Goal: Information Seeking & Learning: Check status

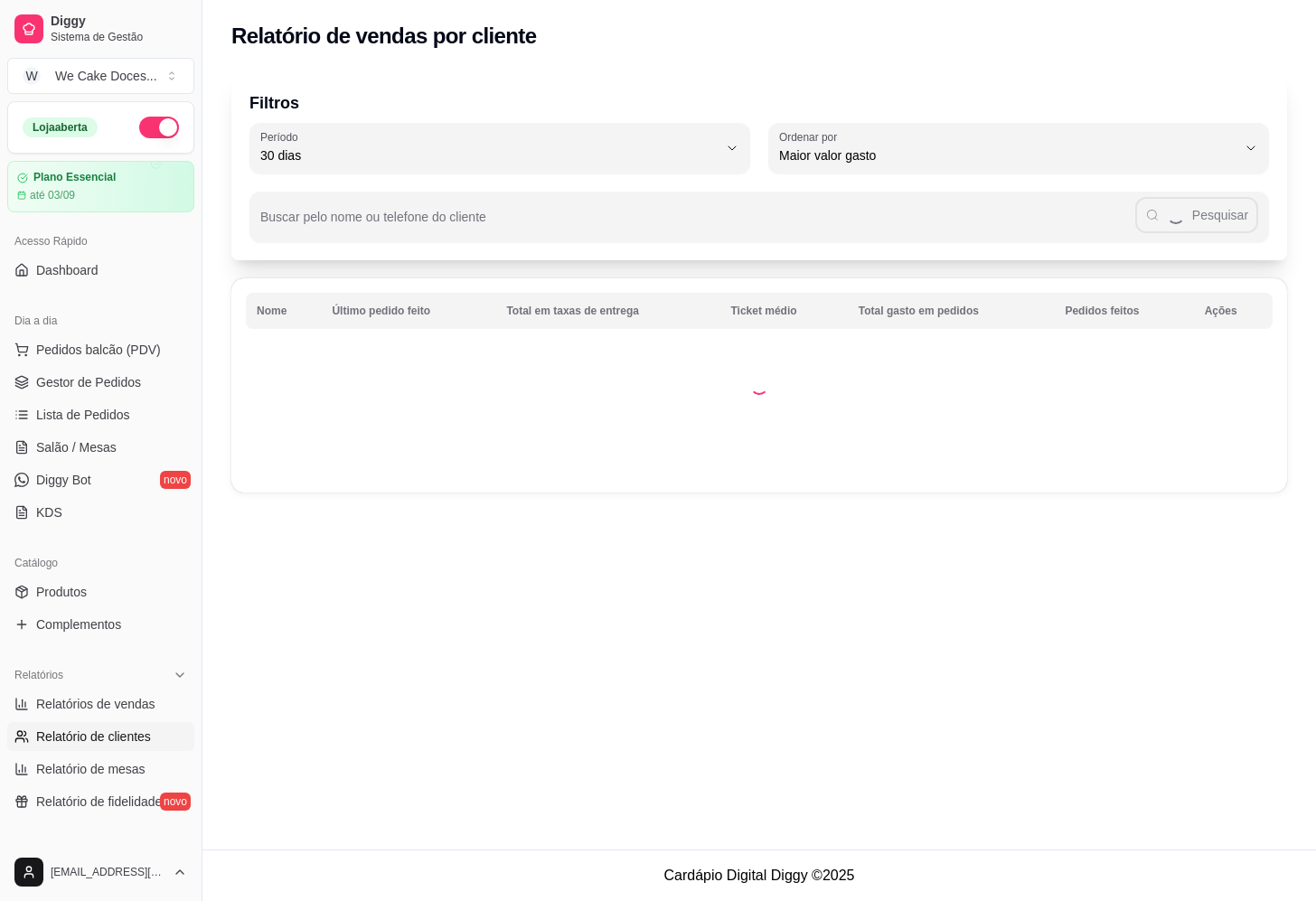
select select "30"
select select "HIGHEST_TOTAL_SPENT_WITH_ORDERS"
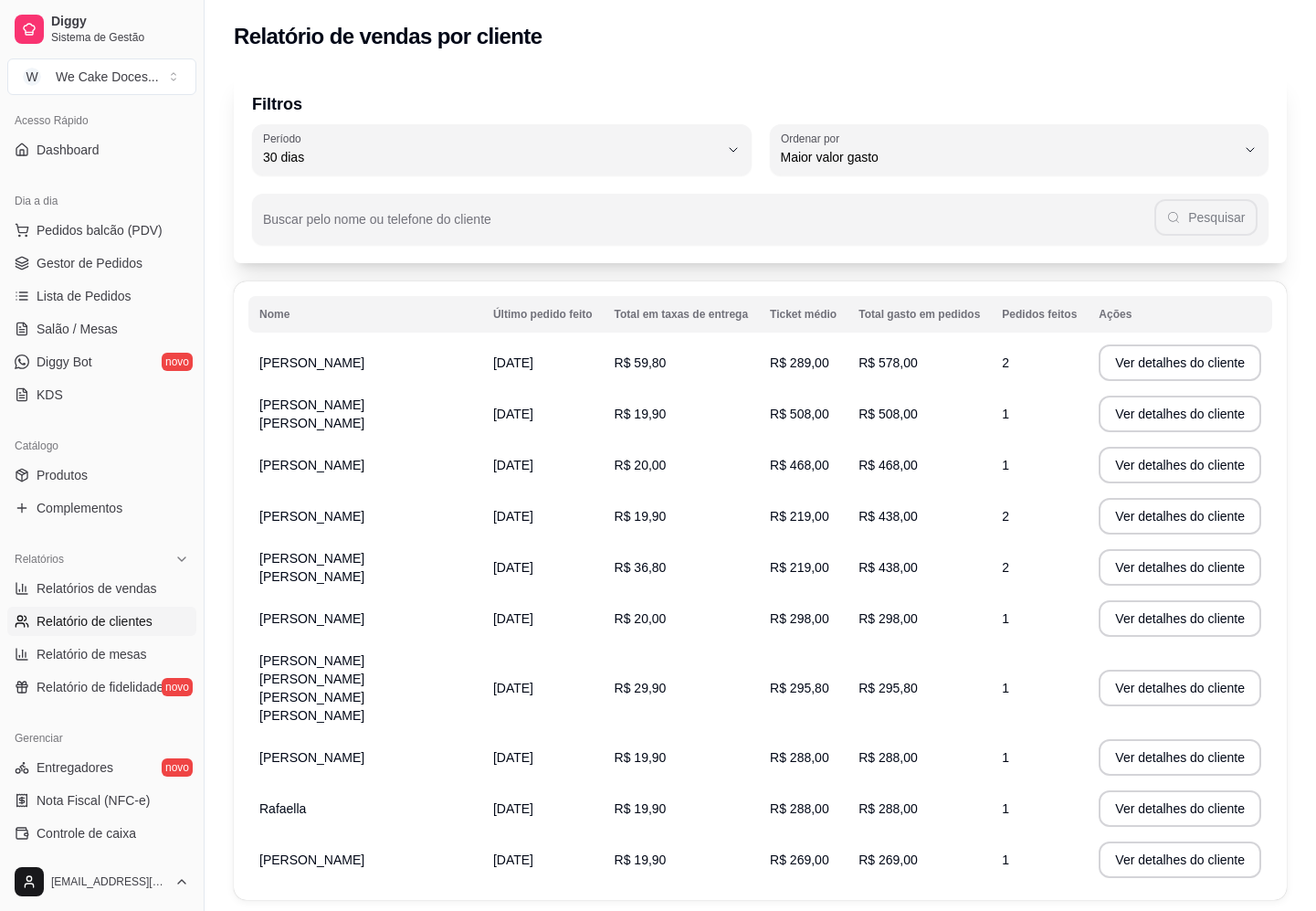
scroll to position [74, 0]
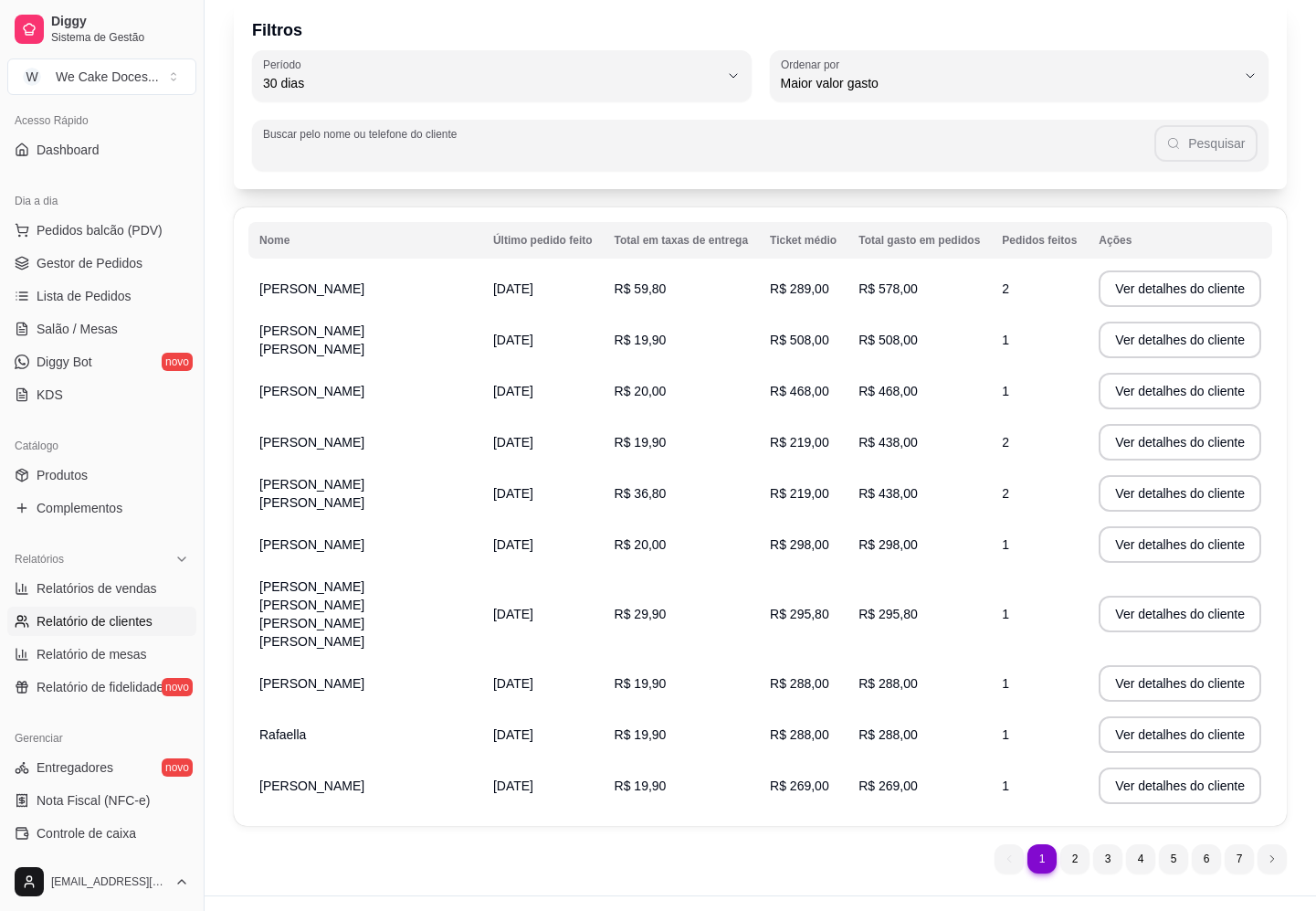
click at [484, 144] on input "Buscar pelo nome ou telefone do cliente" at bounding box center [708, 152] width 891 height 18
type input "E"
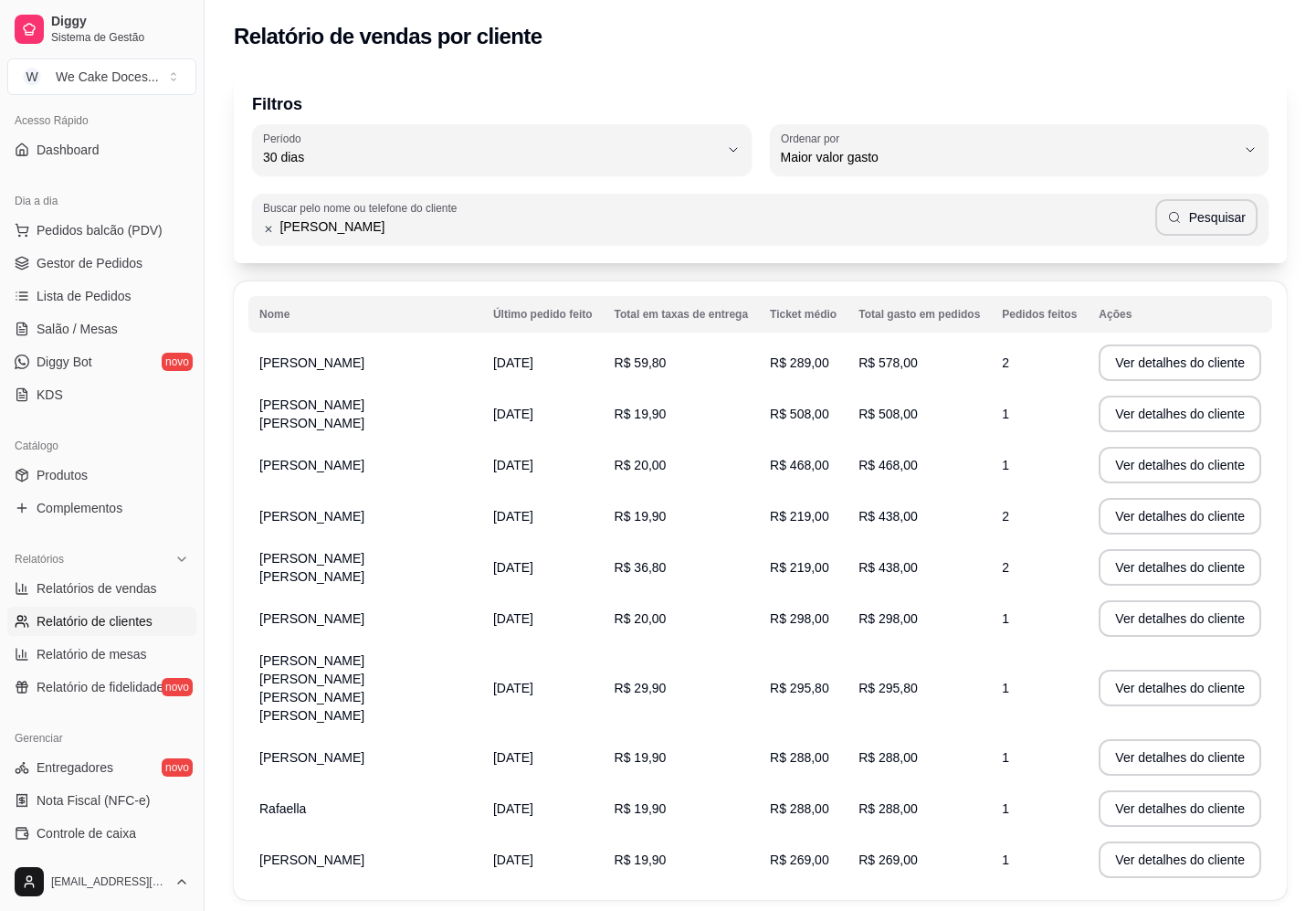
type input "[PERSON_NAME]"
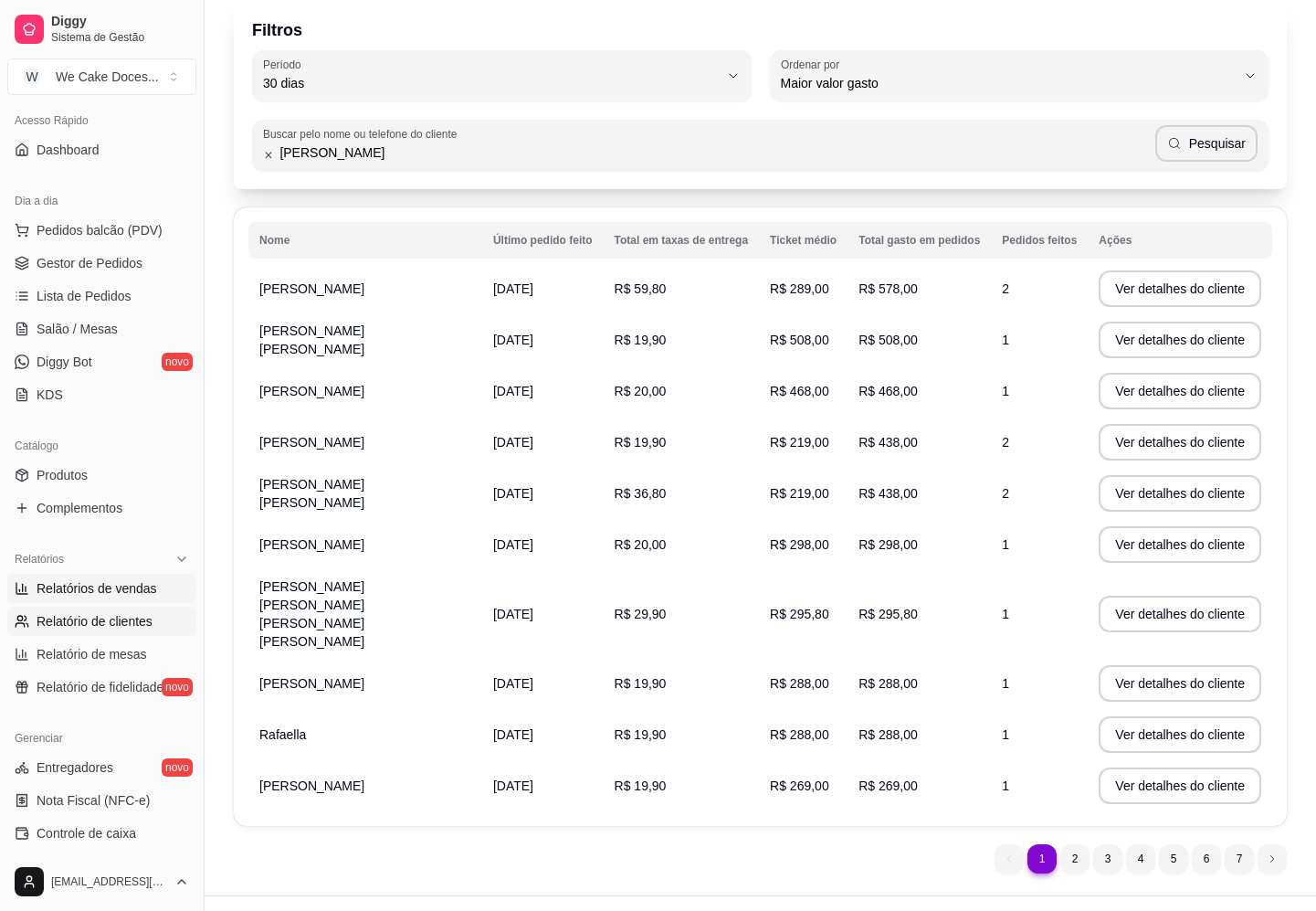
click at [111, 588] on span "Relatórios de vendas" at bounding box center [97, 588] width 121 height 18
select select "ALL"
select select "0"
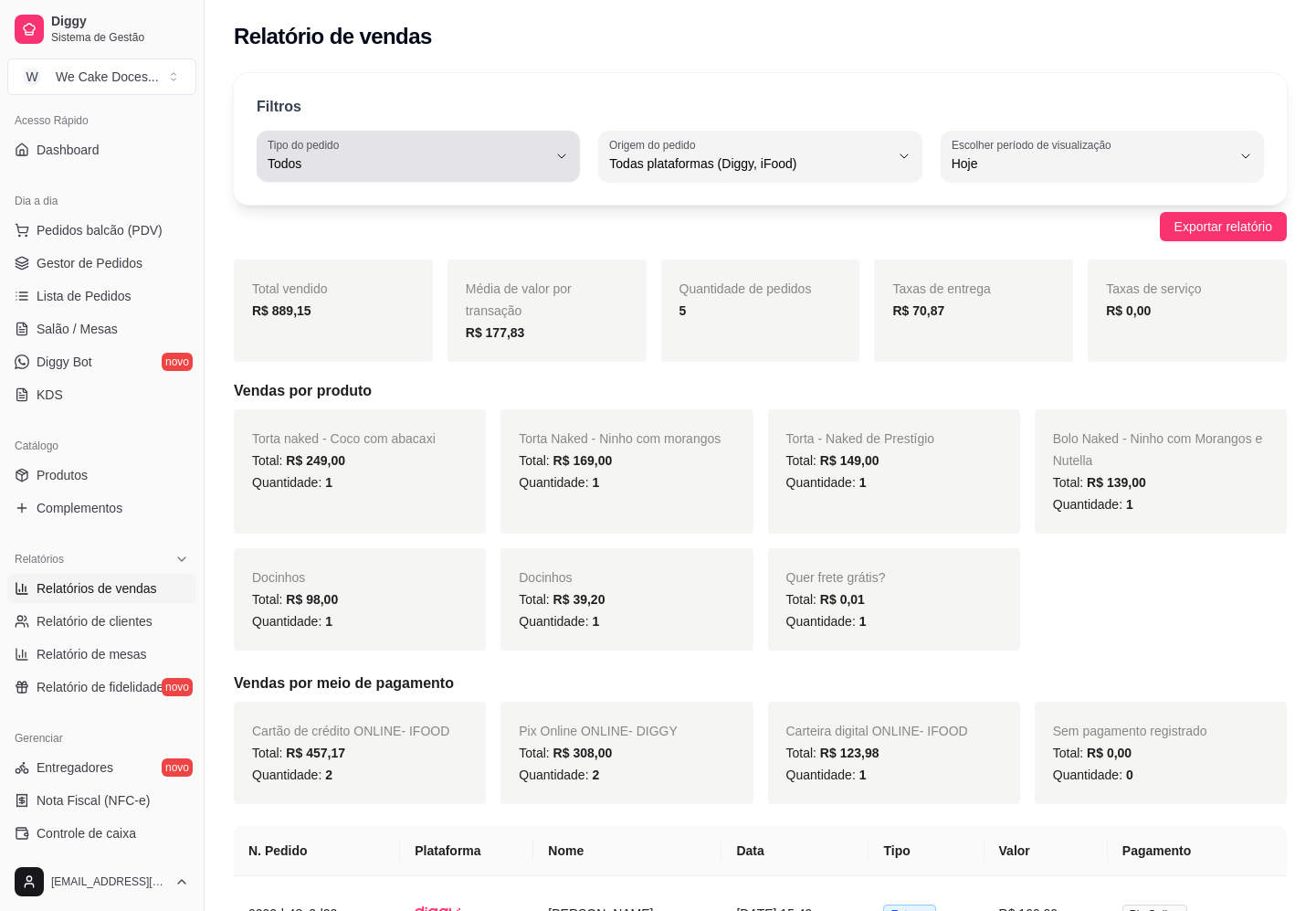
click at [553, 154] on button "Tipo do pedido Todos" at bounding box center [419, 156] width 323 height 51
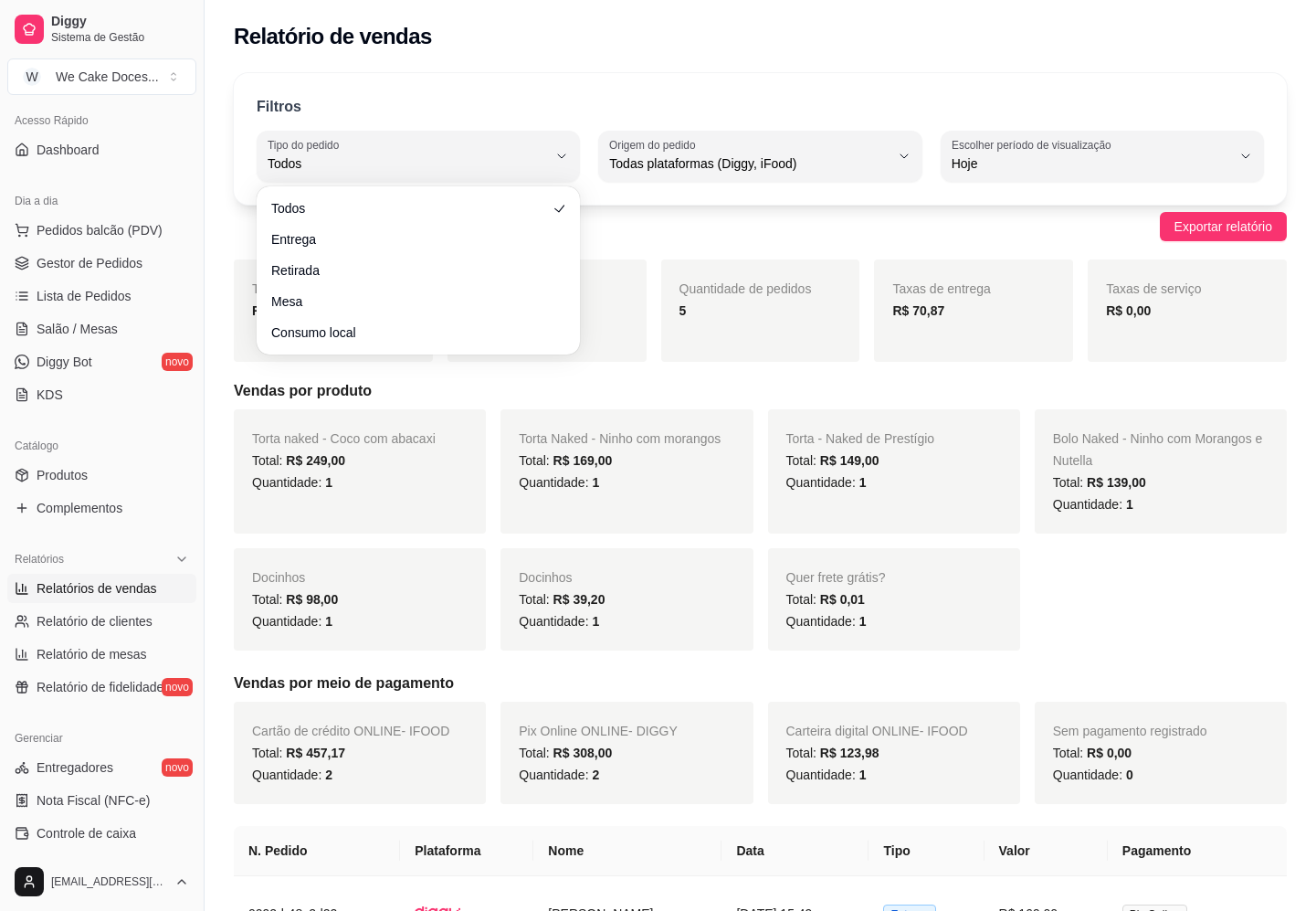
click at [880, 227] on div "Exportar relatório" at bounding box center [760, 226] width 1053 height 29
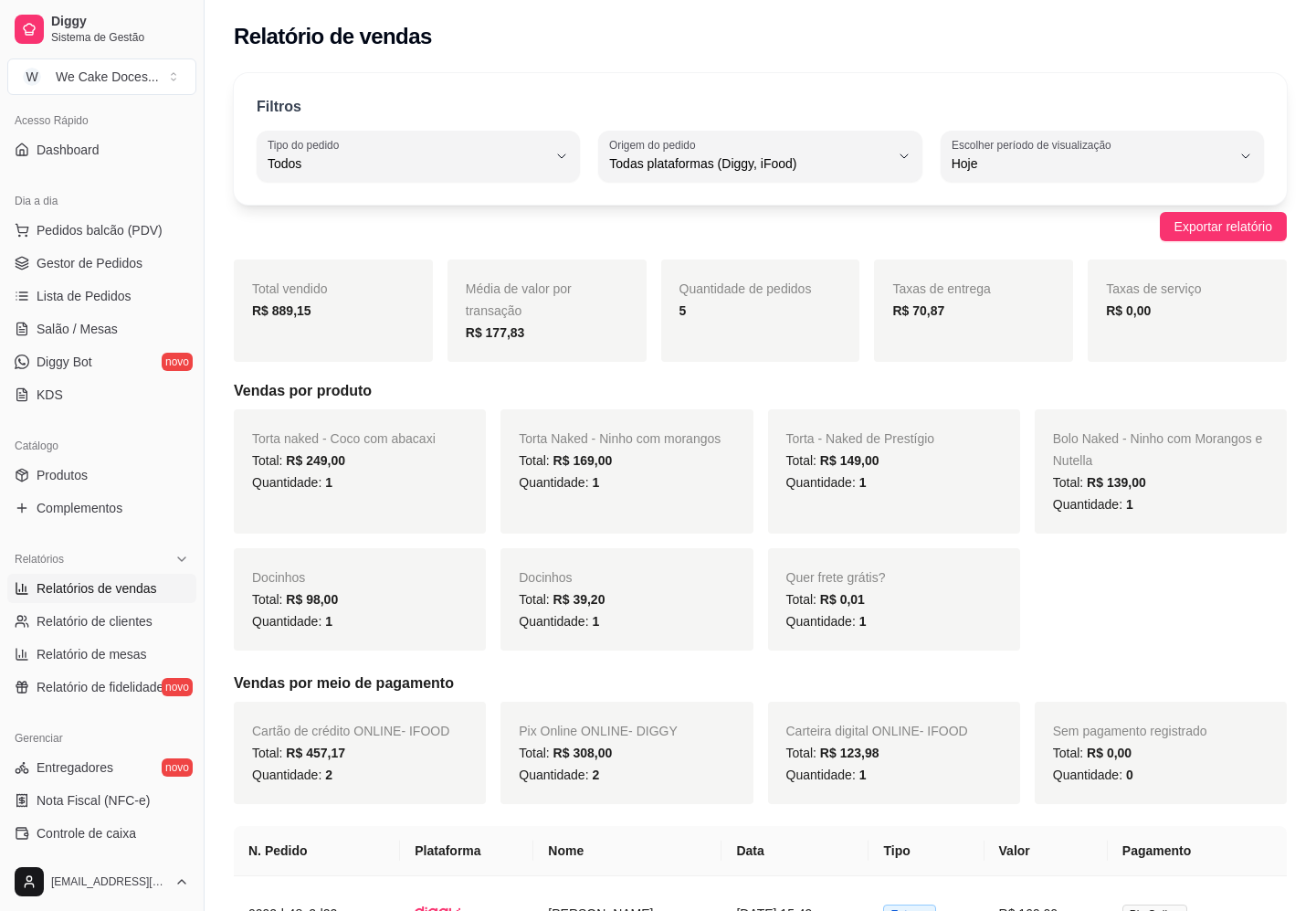
drag, startPoint x: 623, startPoint y: 232, endPoint x: 595, endPoint y: 213, distance: 33.8
click at [595, 213] on div "Exportar relatório" at bounding box center [760, 226] width 1053 height 29
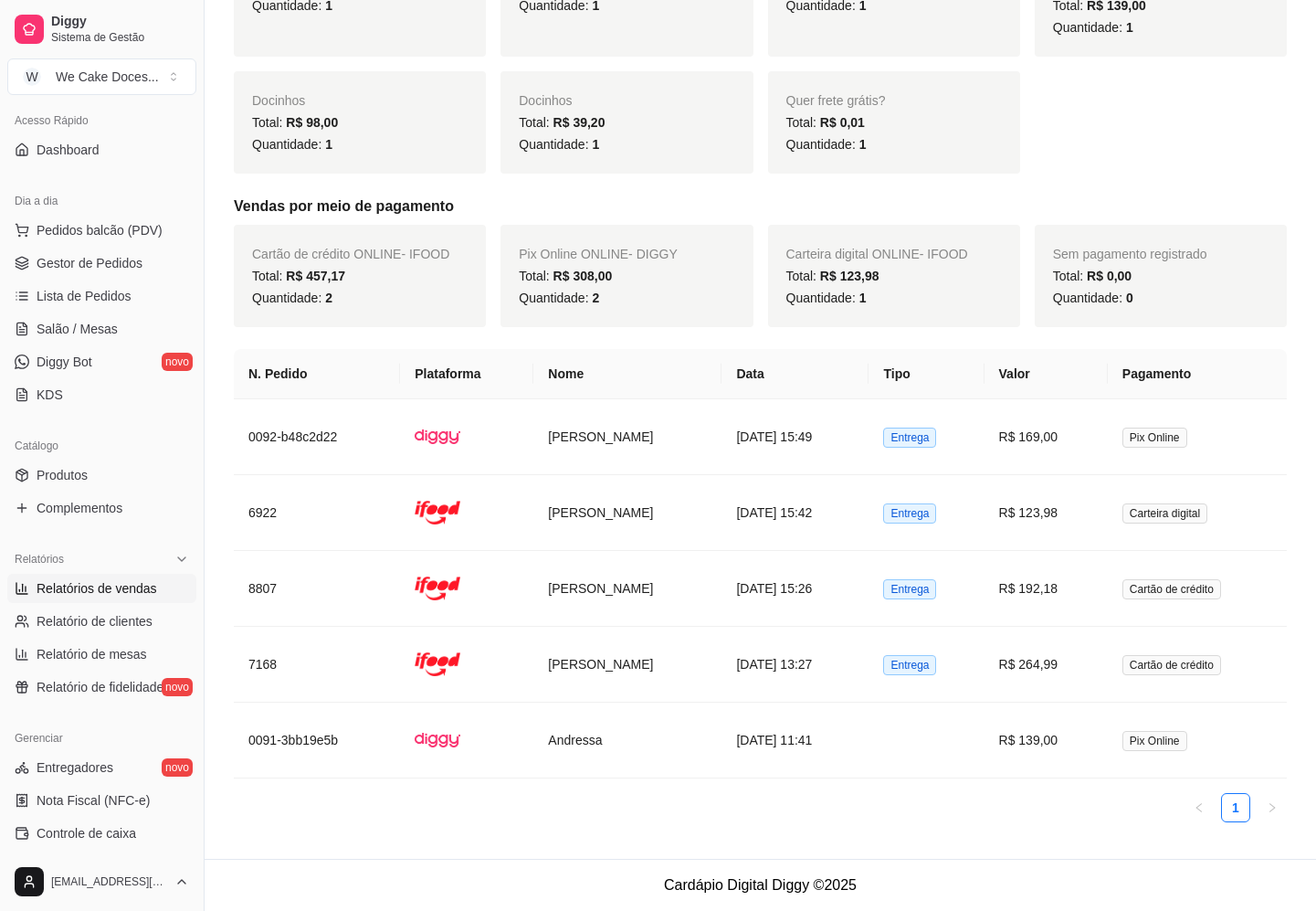
scroll to position [56, 0]
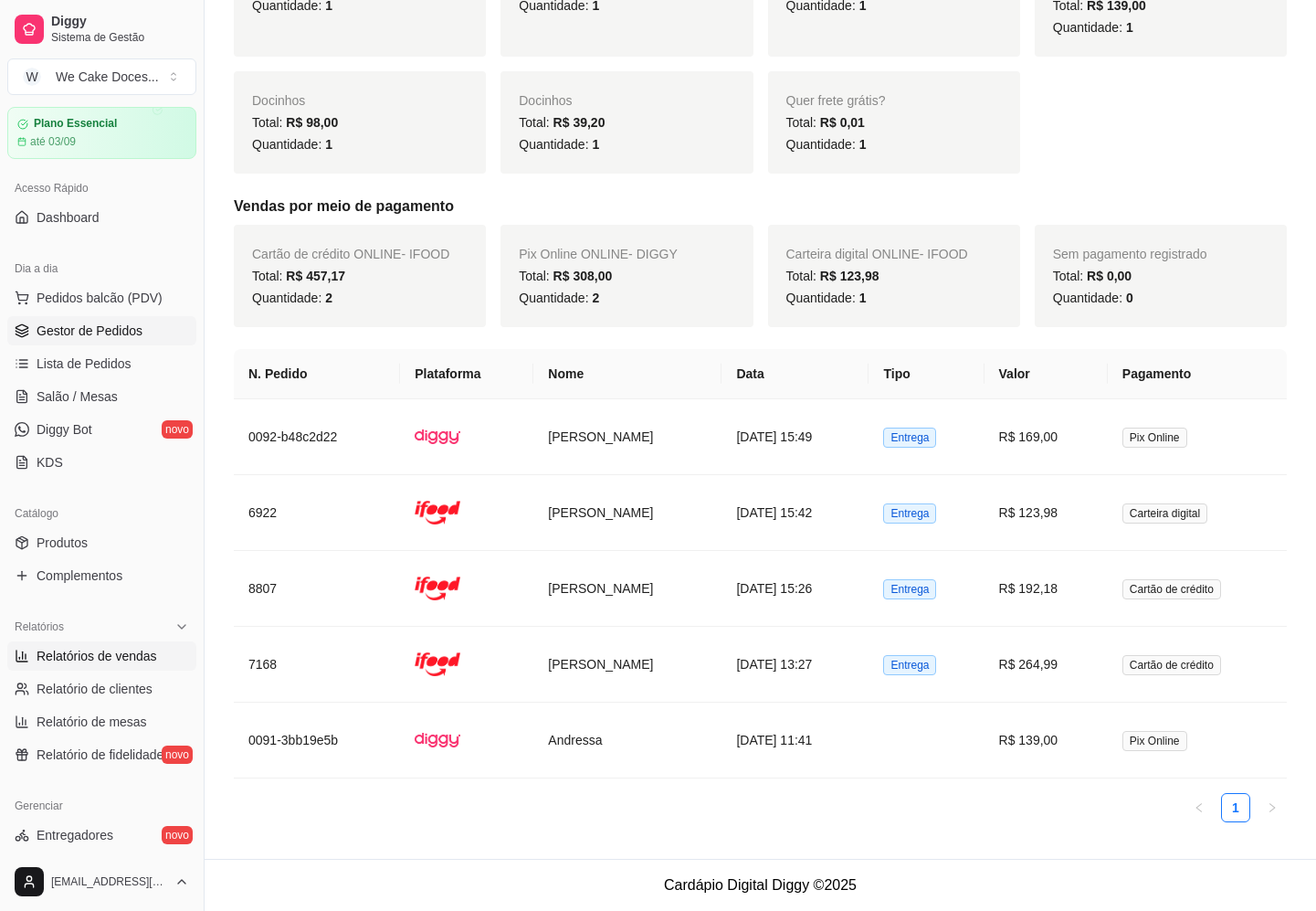
click at [79, 323] on span "Gestor de Pedidos" at bounding box center [90, 330] width 106 height 18
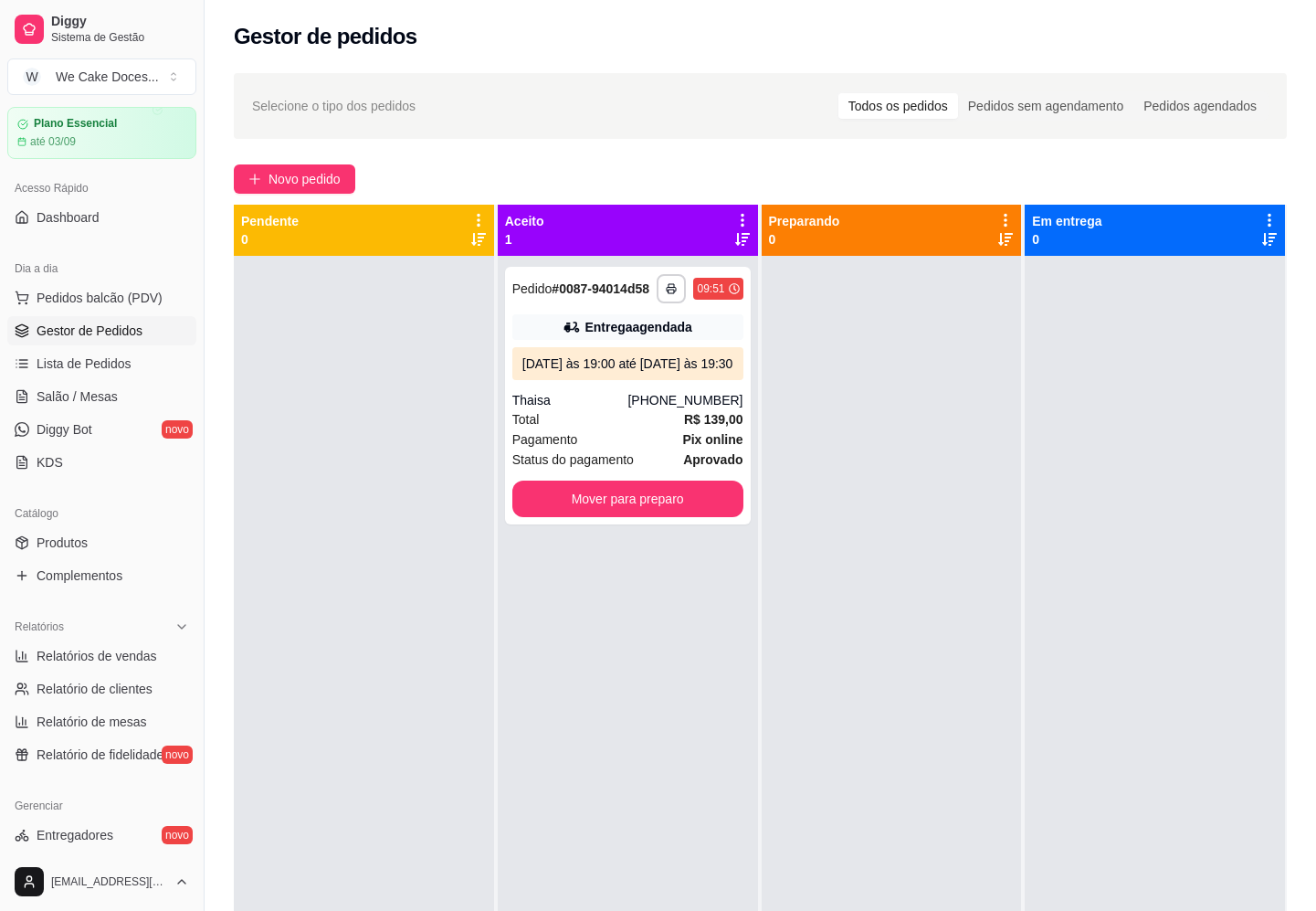
click at [380, 104] on span "Selecione o tipo dos pedidos" at bounding box center [333, 106] width 163 height 20
click at [77, 661] on span "Relatórios de vendas" at bounding box center [97, 655] width 121 height 18
select select "ALL"
select select "0"
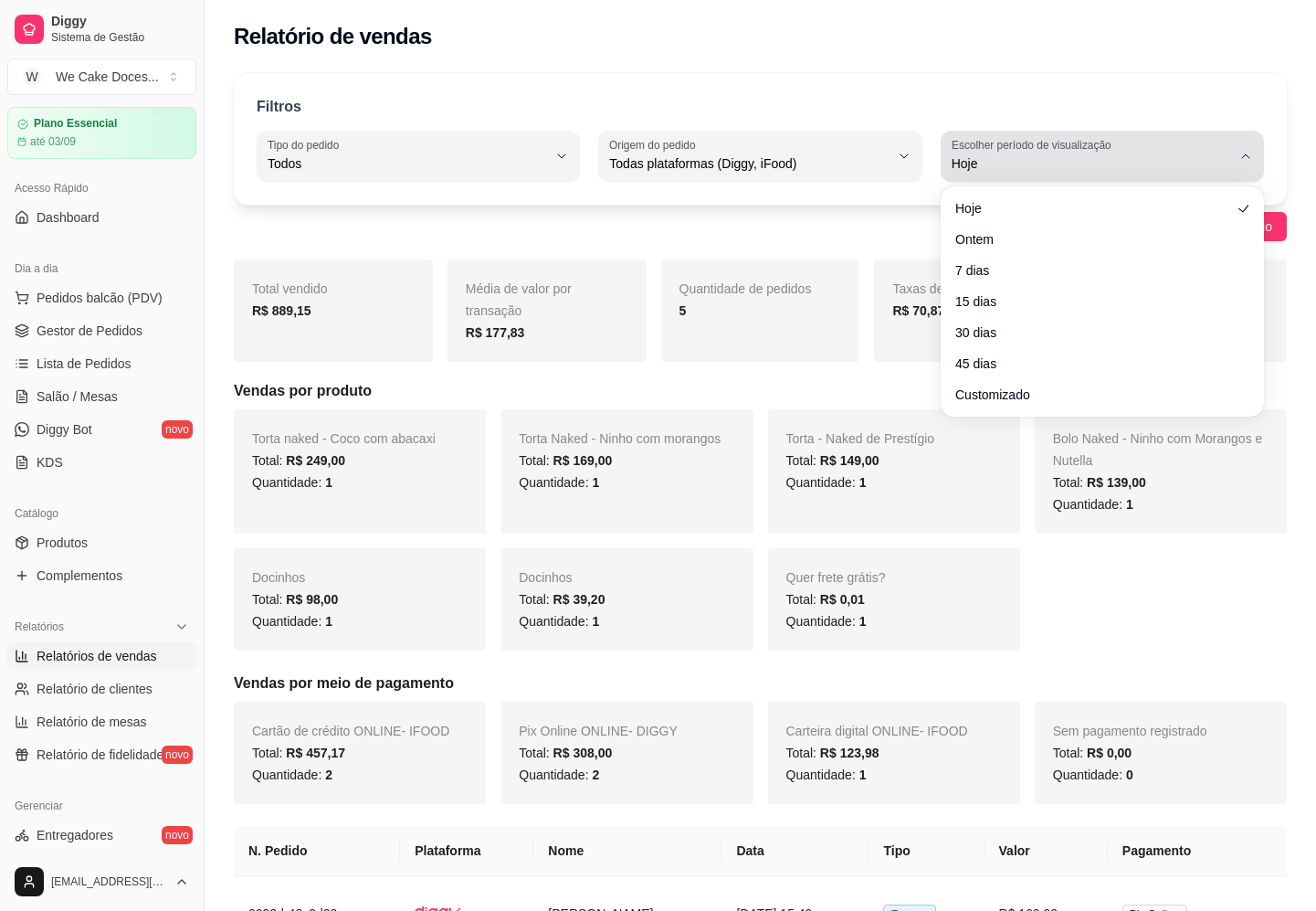
click at [1151, 160] on span "Hoje" at bounding box center [1091, 163] width 280 height 18
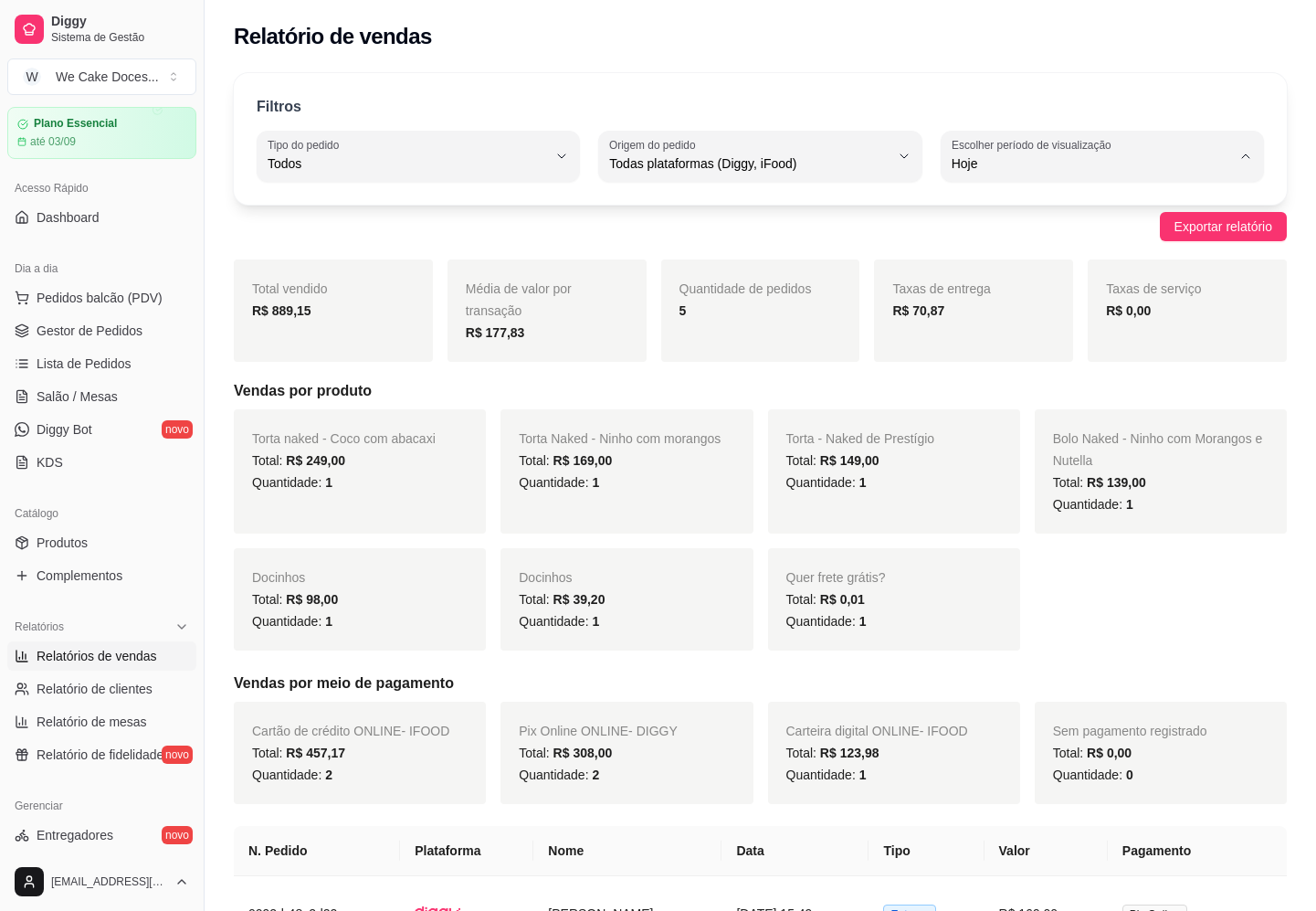
click at [991, 268] on span "7 dias" at bounding box center [1093, 267] width 265 height 17
type input "7"
select select "7"
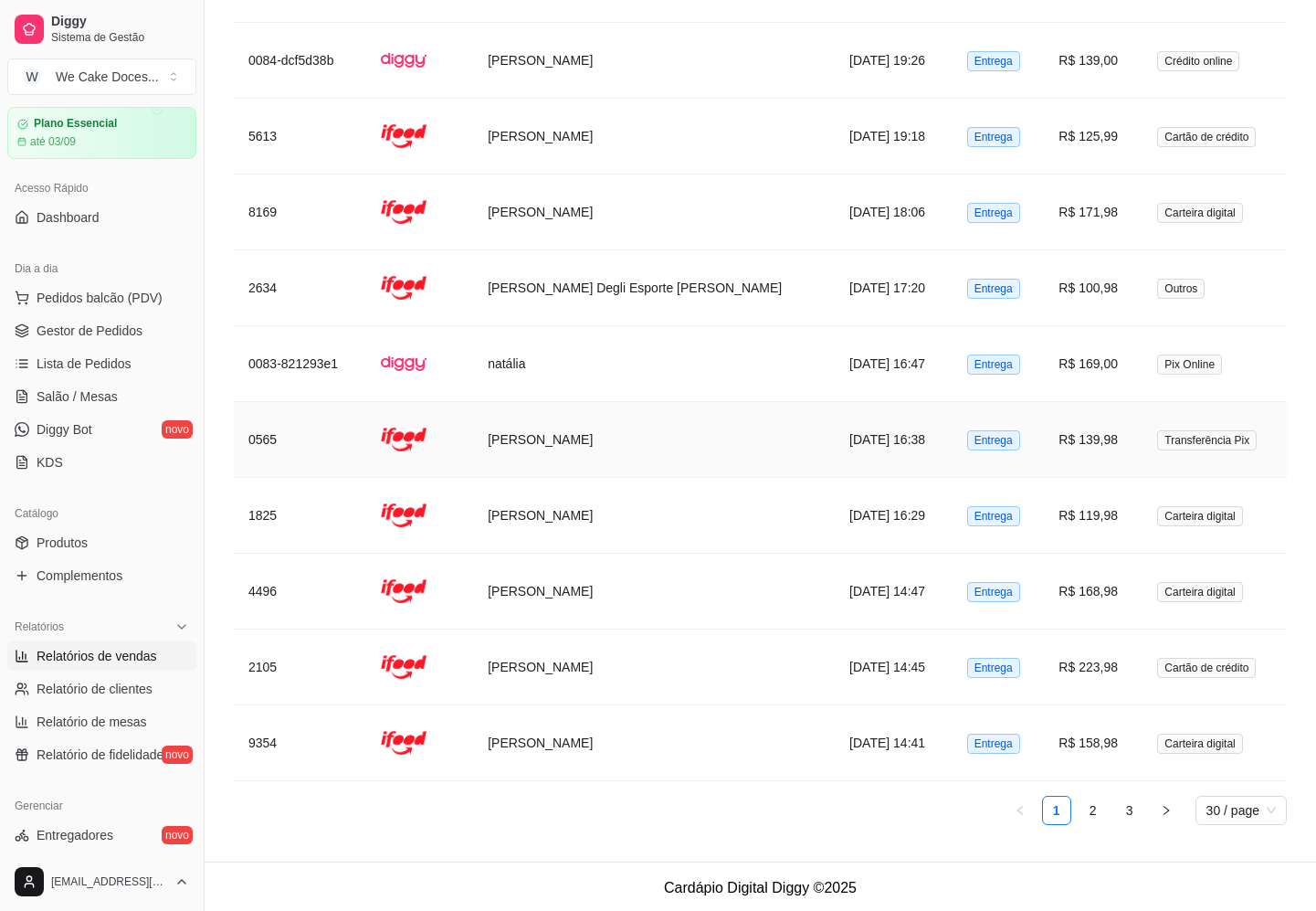
scroll to position [3652, 0]
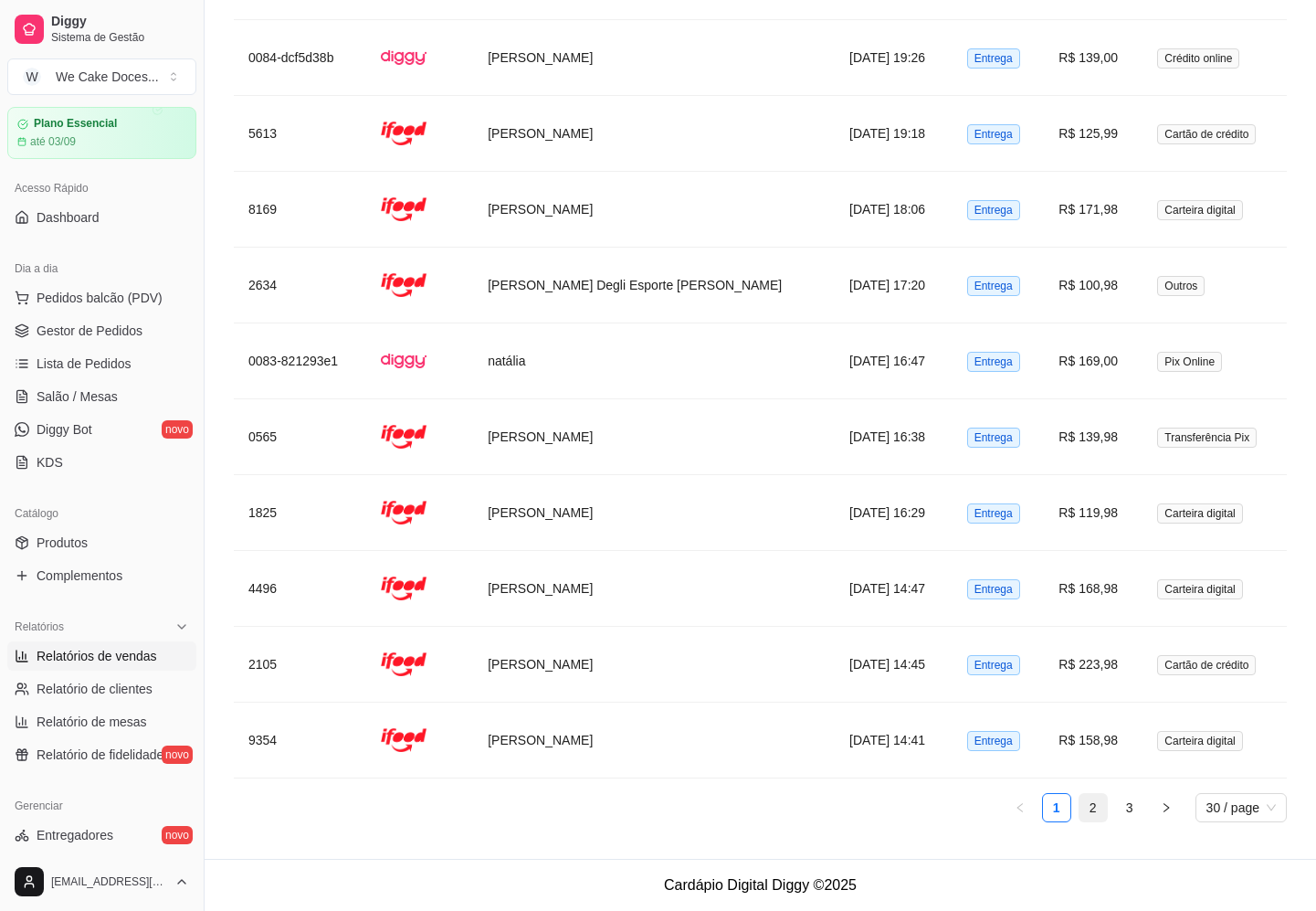
click at [1088, 808] on link "2" at bounding box center [1093, 807] width 27 height 27
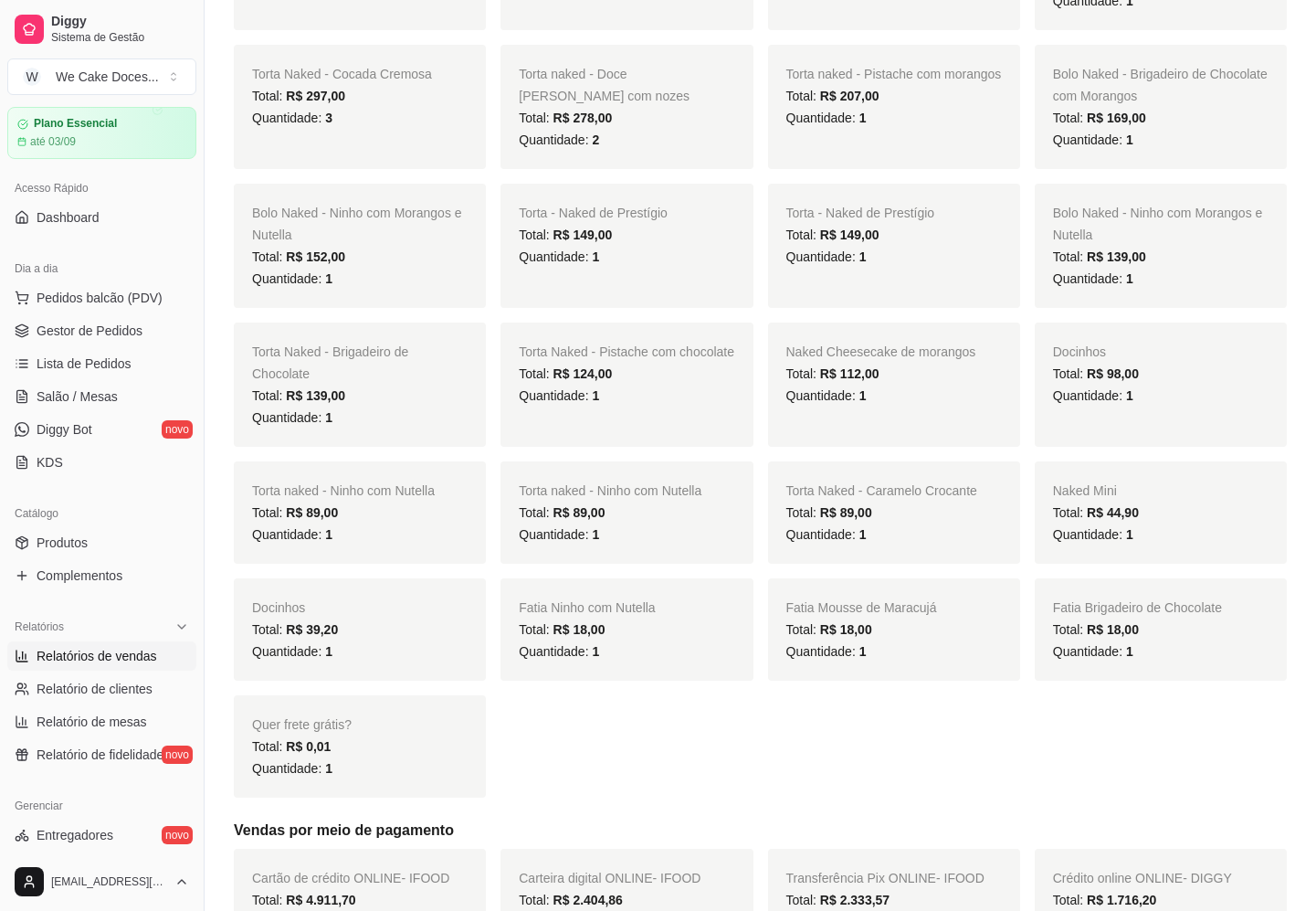
scroll to position [0, 0]
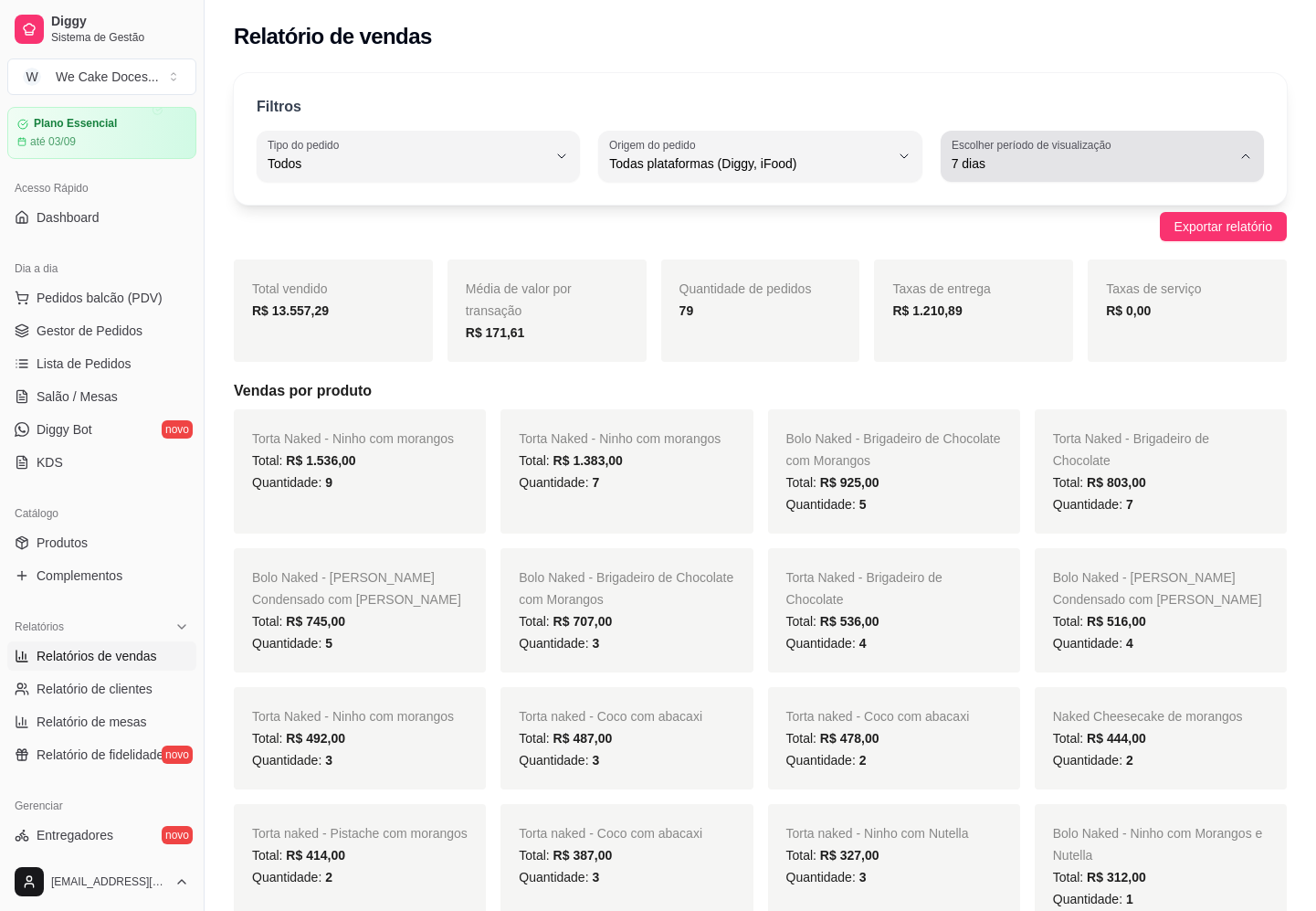
click at [1134, 173] on div "7 dias" at bounding box center [1091, 156] width 280 height 37
click at [1001, 305] on span "15 dias" at bounding box center [1093, 297] width 265 height 17
type input "15"
select select "15"
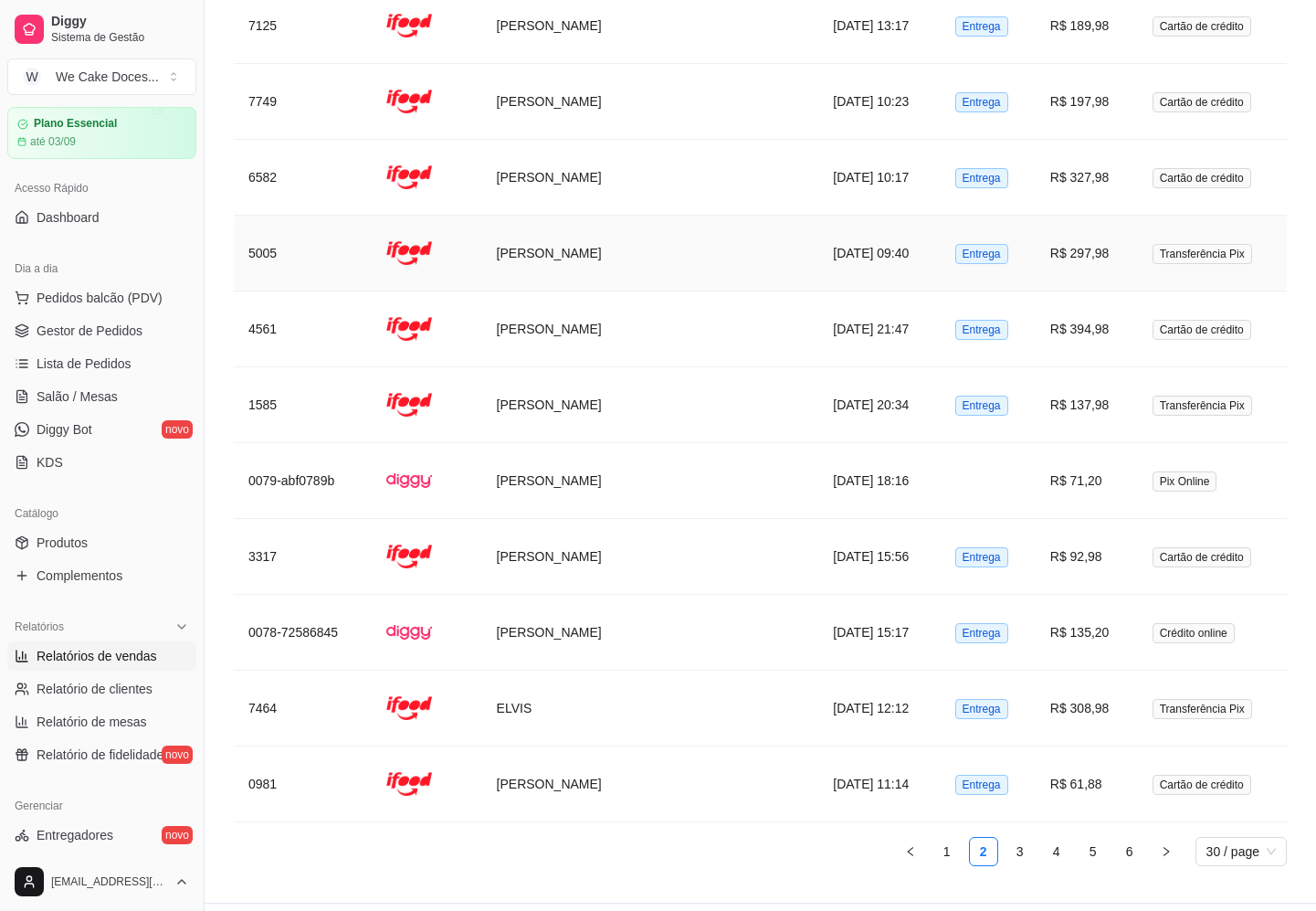
scroll to position [3951, 0]
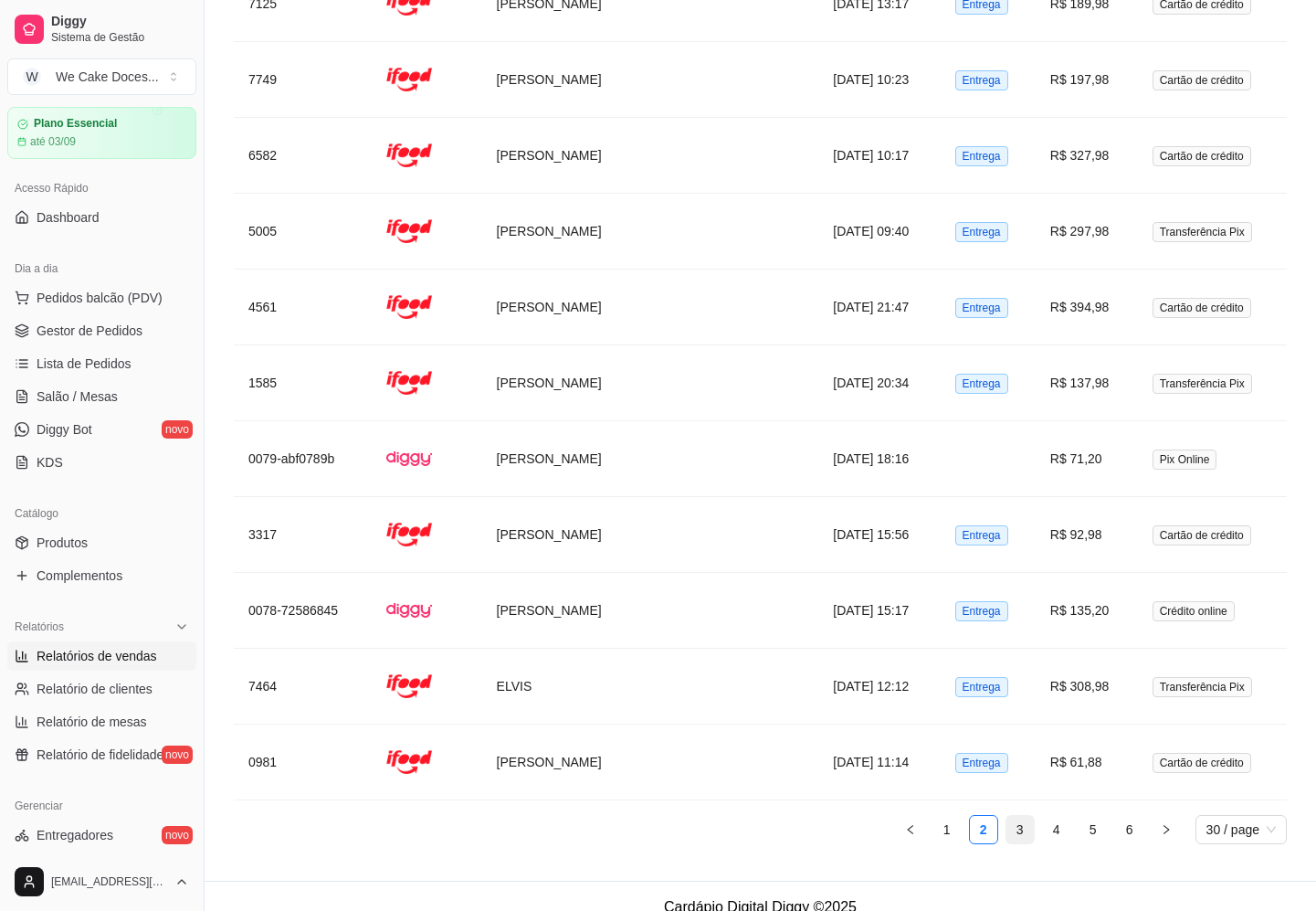
click at [1017, 816] on link "3" at bounding box center [1019, 829] width 27 height 27
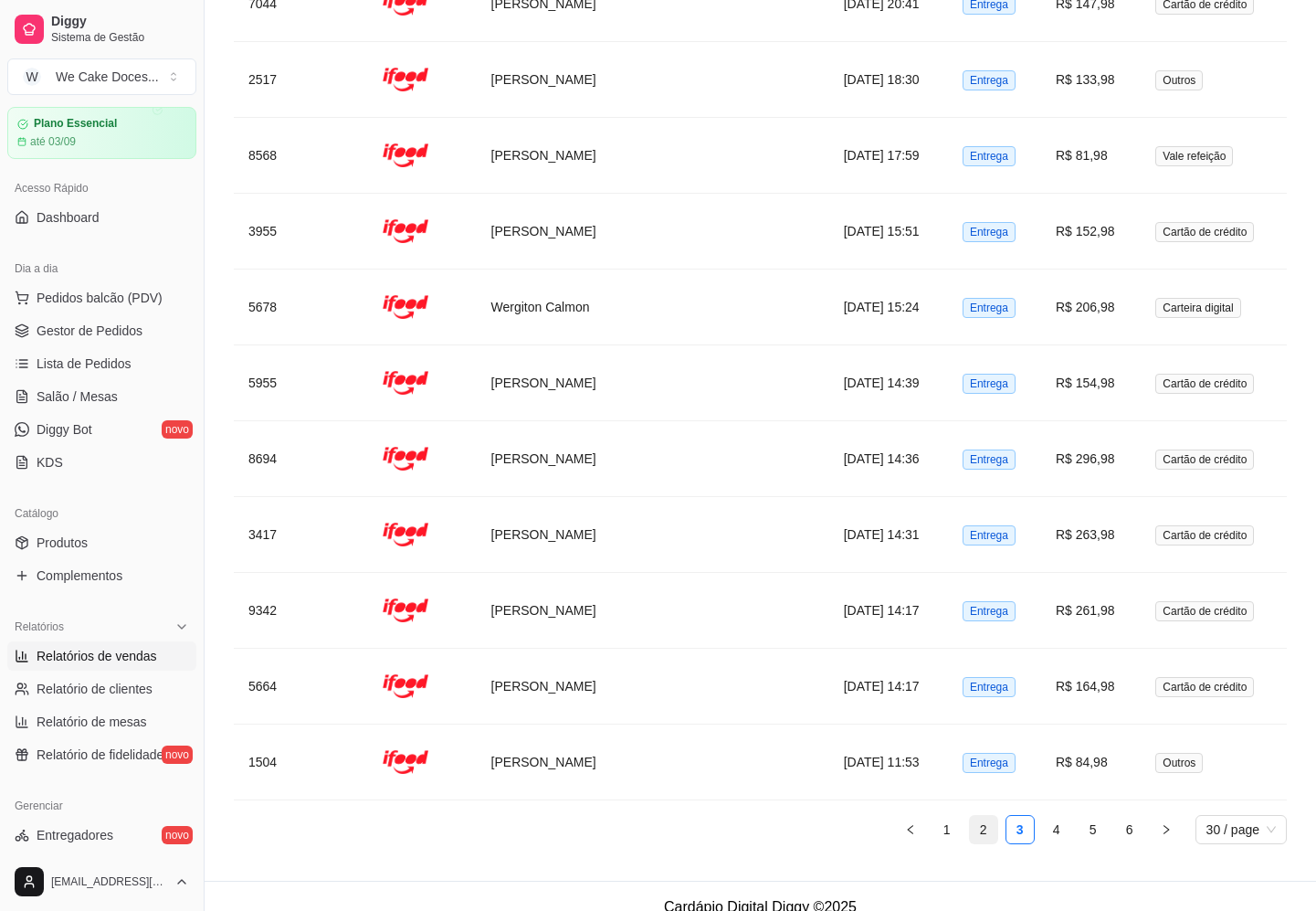
click at [984, 816] on link "2" at bounding box center [983, 829] width 27 height 27
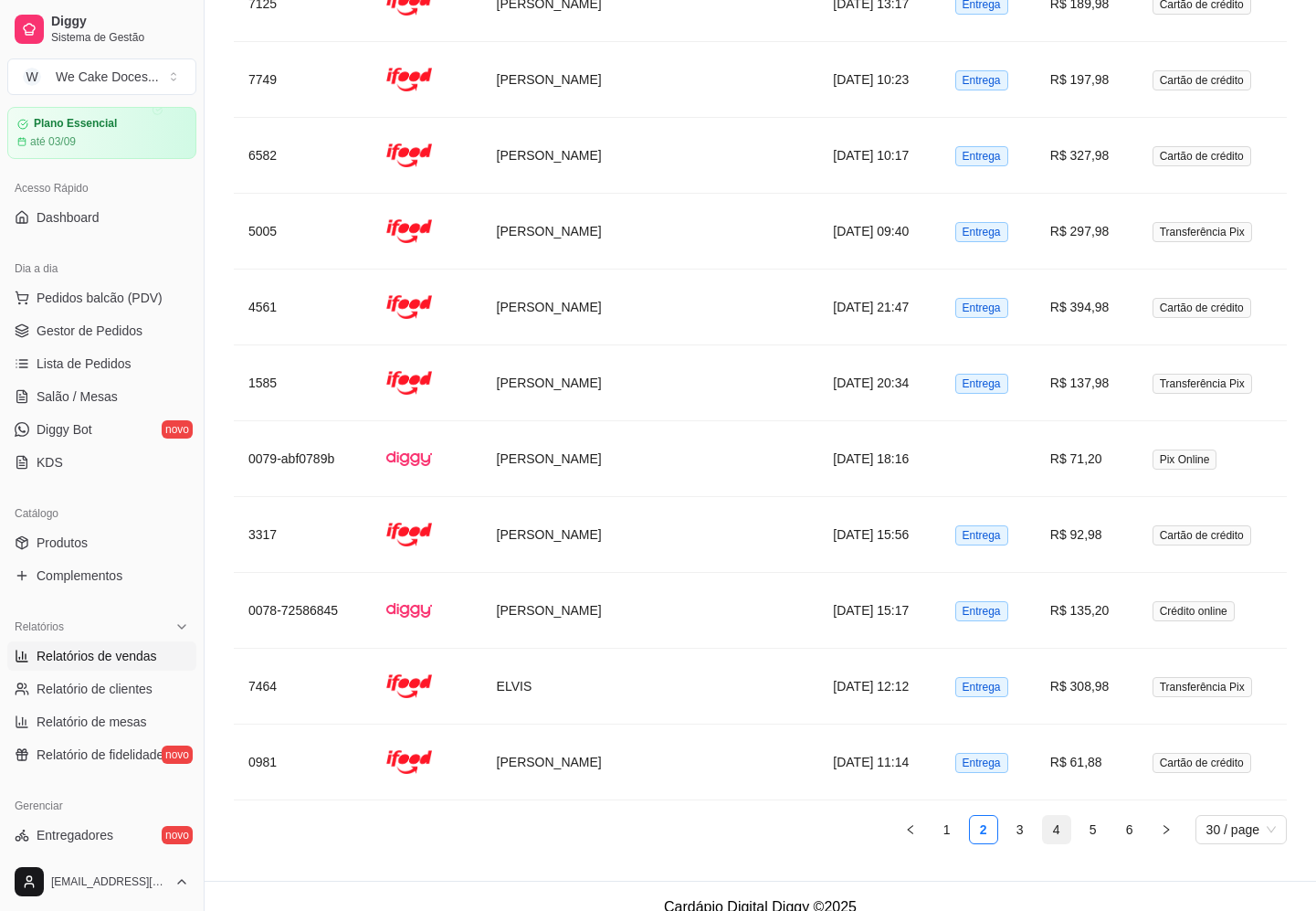
click at [1058, 816] on link "4" at bounding box center [1056, 829] width 27 height 27
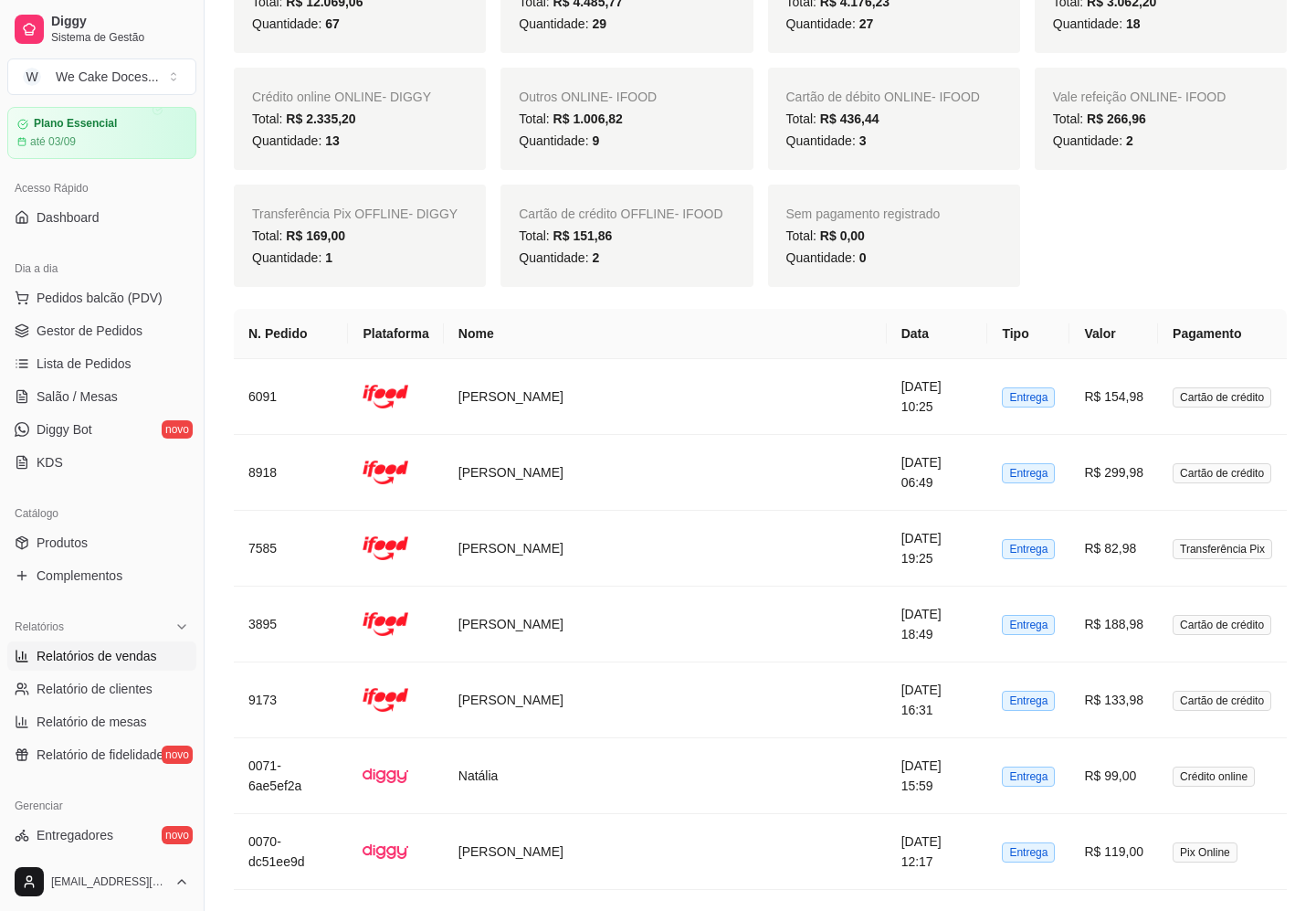
scroll to position [404, 0]
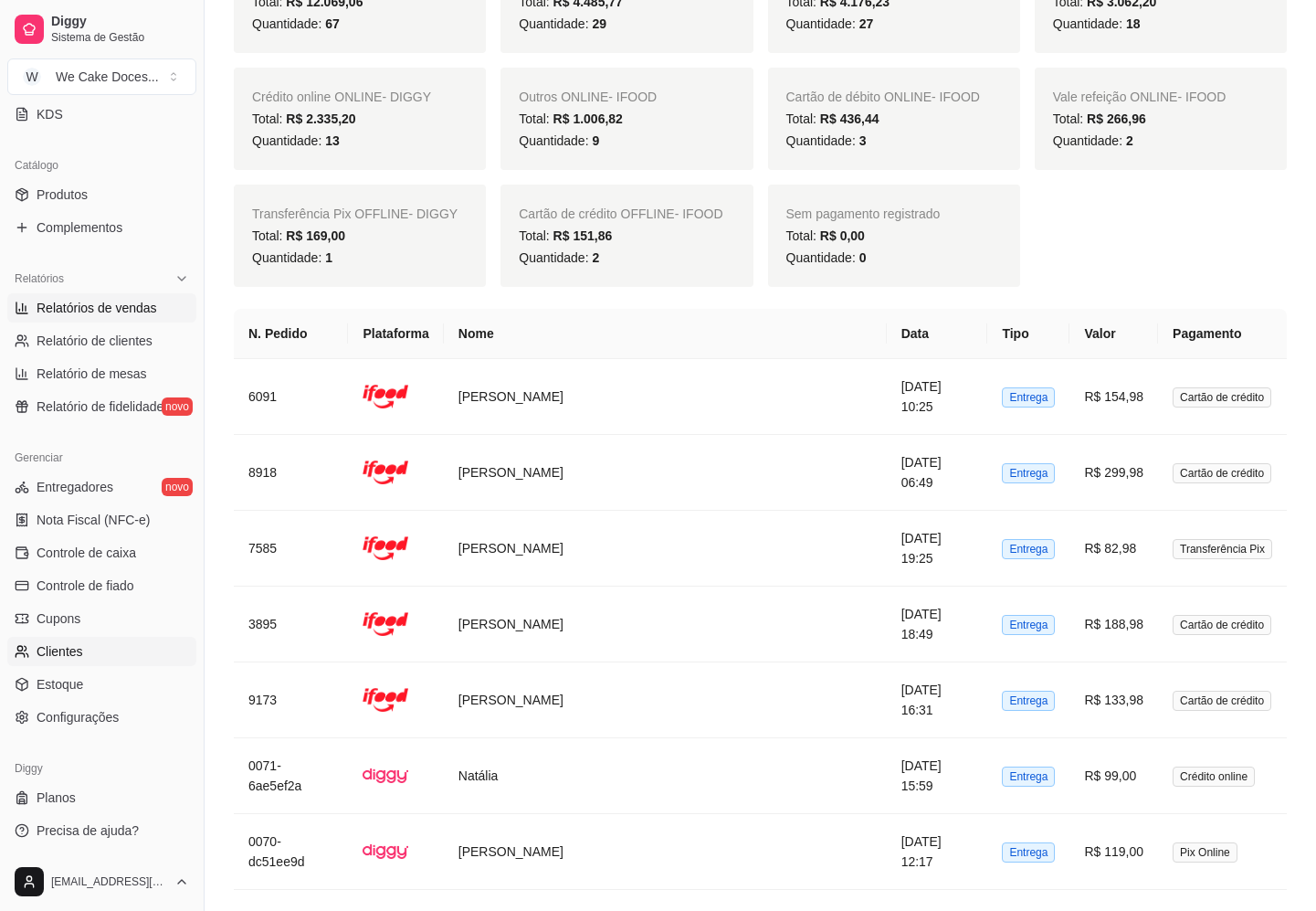
click at [52, 642] on link "Clientes" at bounding box center [102, 651] width 189 height 29
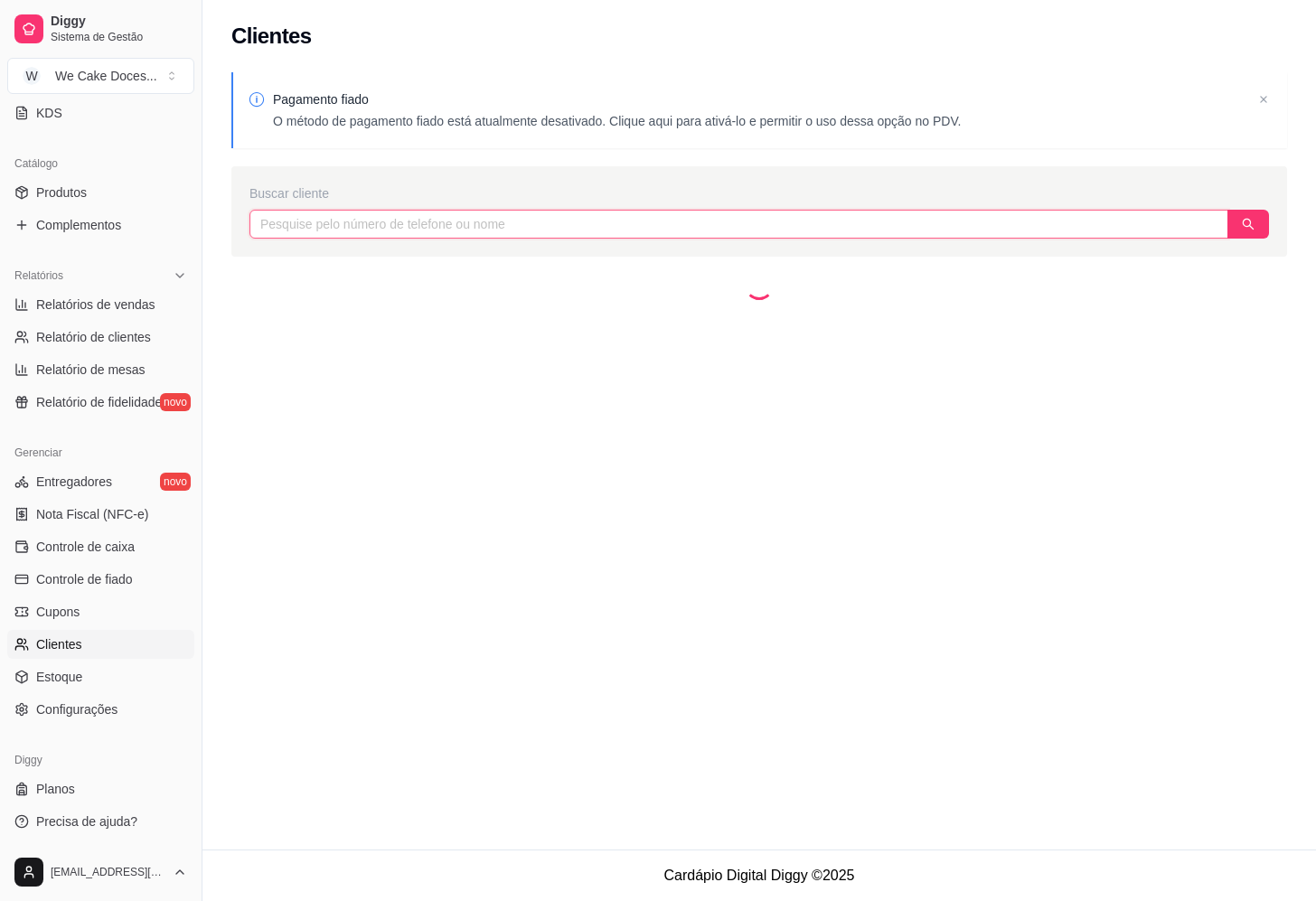
click at [444, 222] on input "text" at bounding box center [738, 223] width 979 height 29
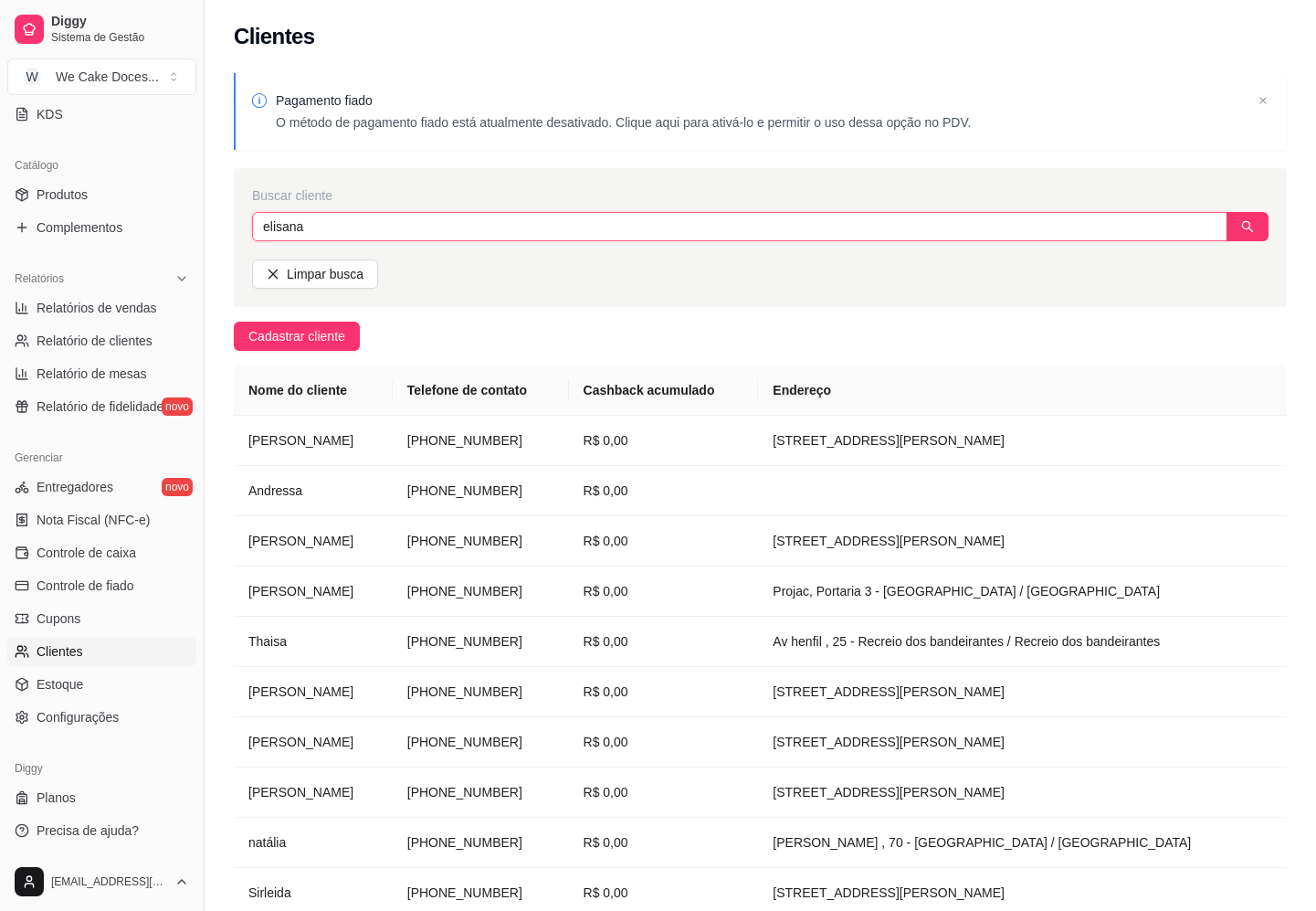
type input "elisana"
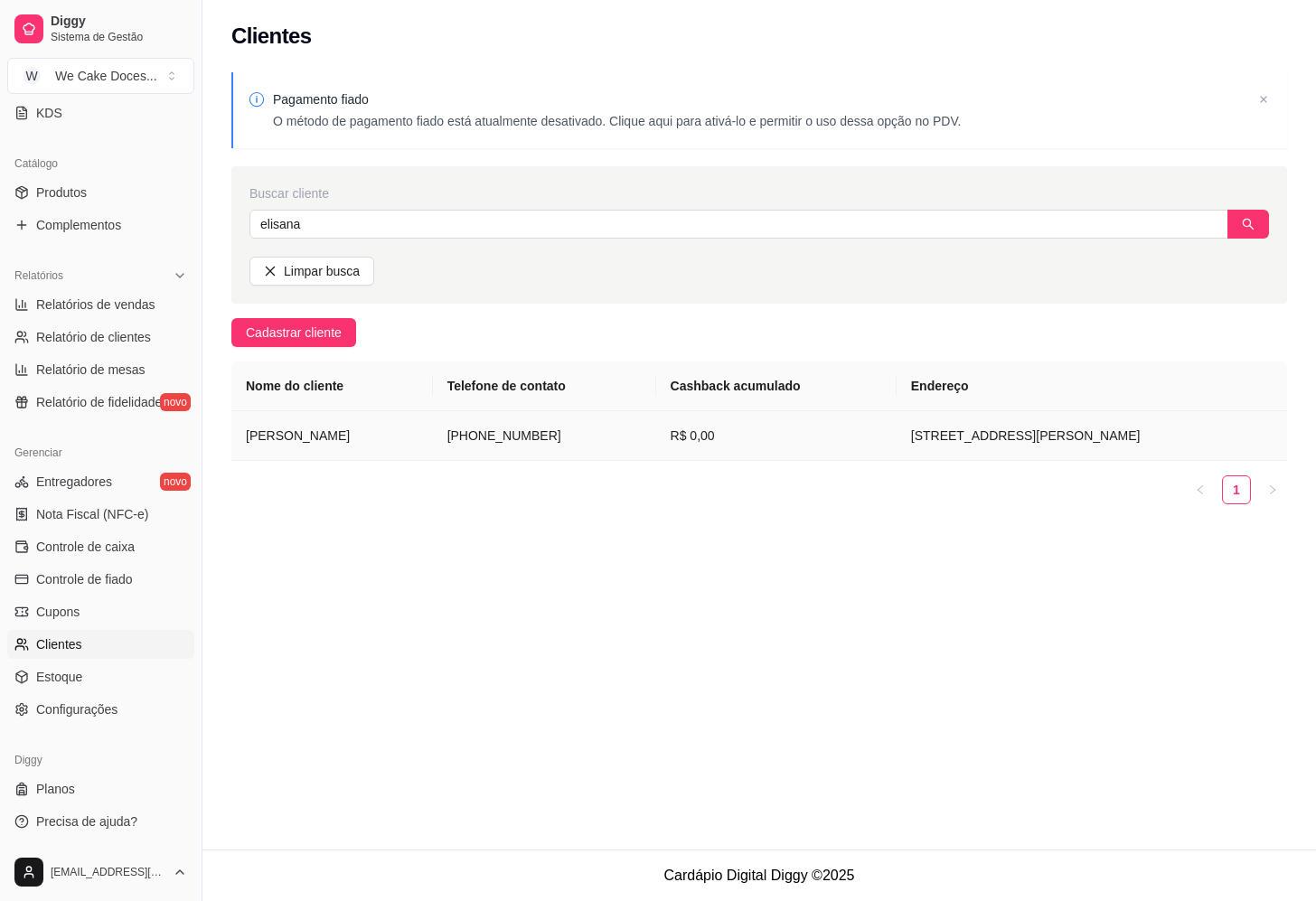
click at [377, 437] on td "[PERSON_NAME]" at bounding box center [332, 436] width 202 height 50
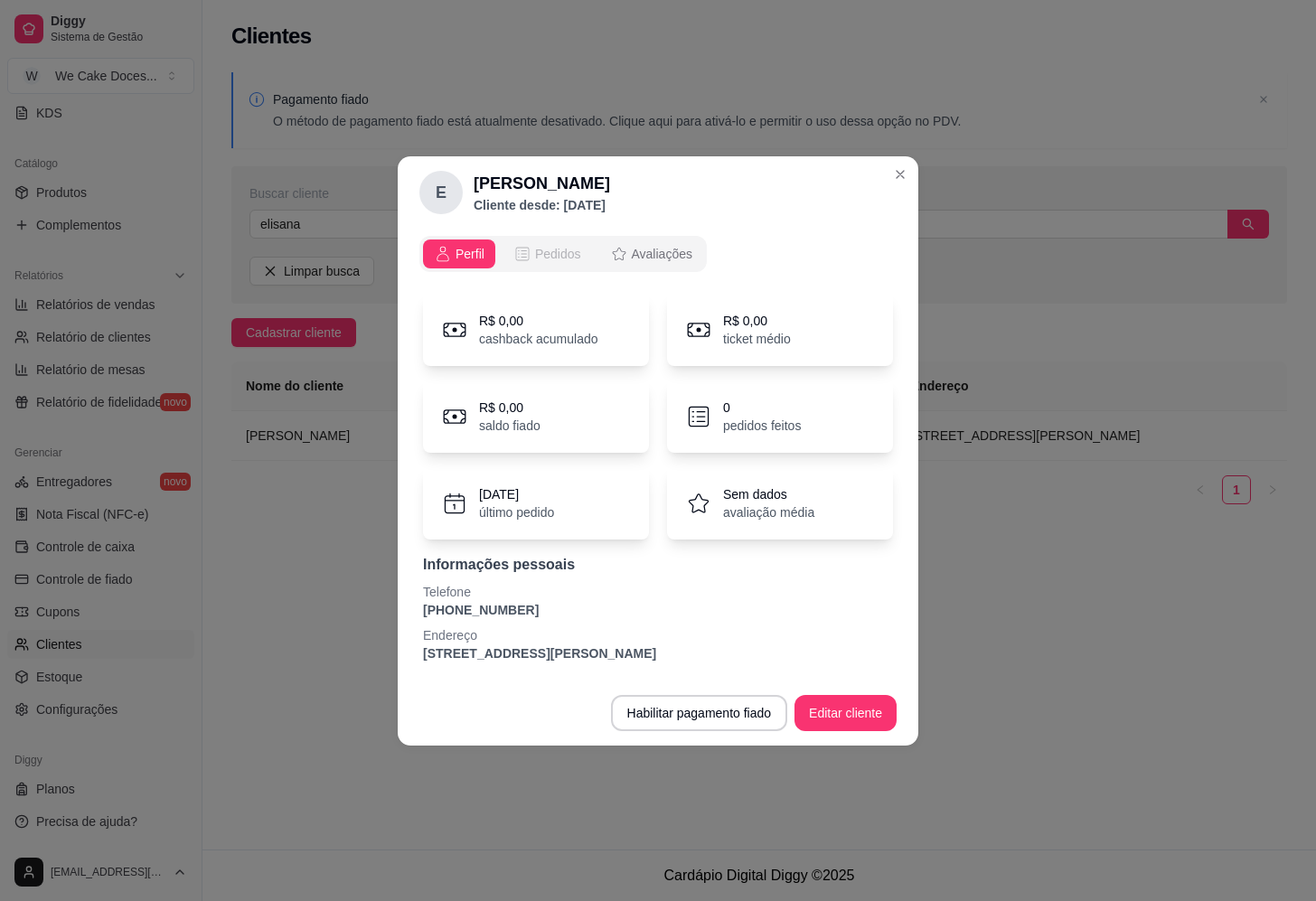
click at [537, 255] on span "Pedidos" at bounding box center [557, 253] width 46 height 18
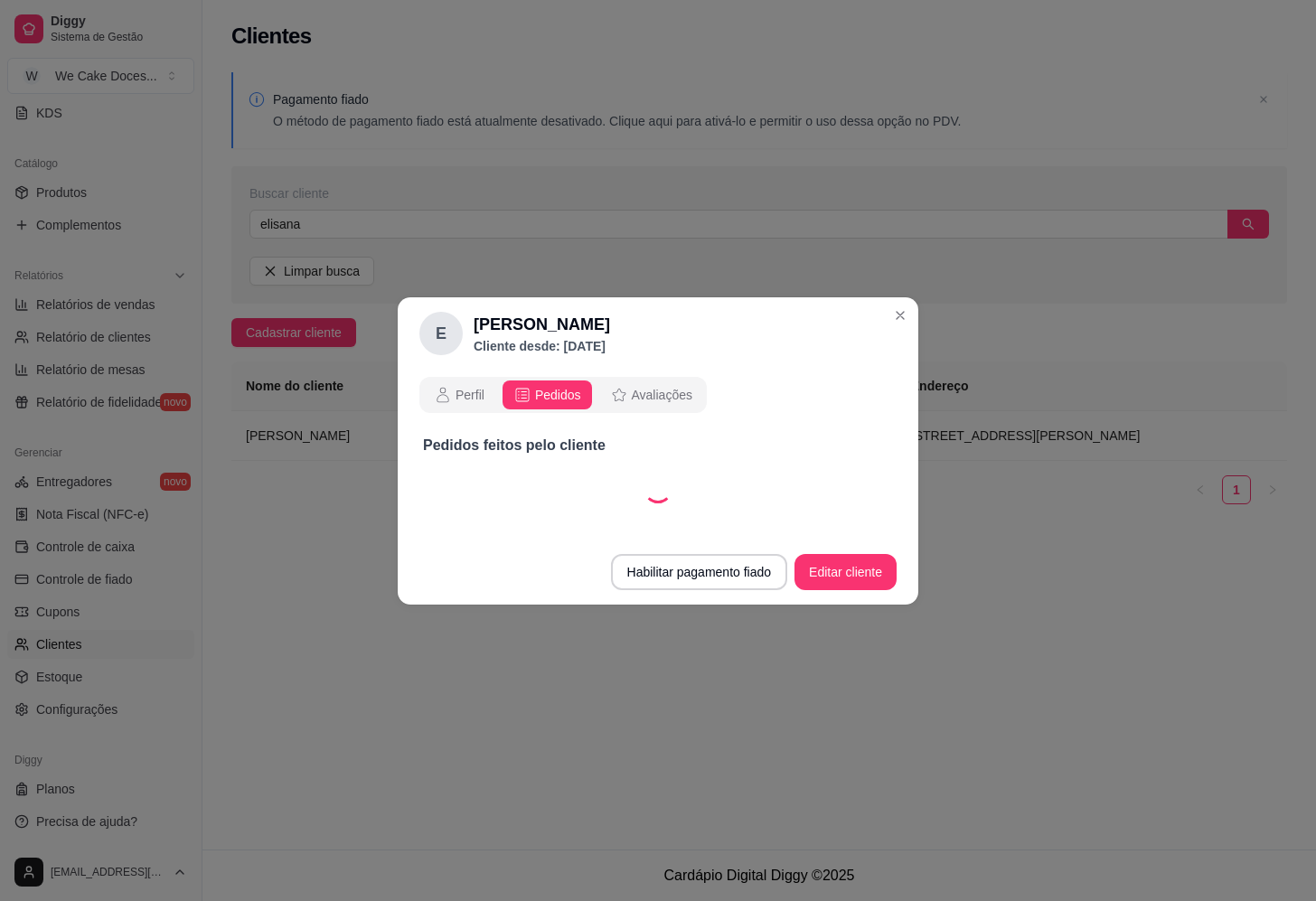
select select "30"
select select "ALL"
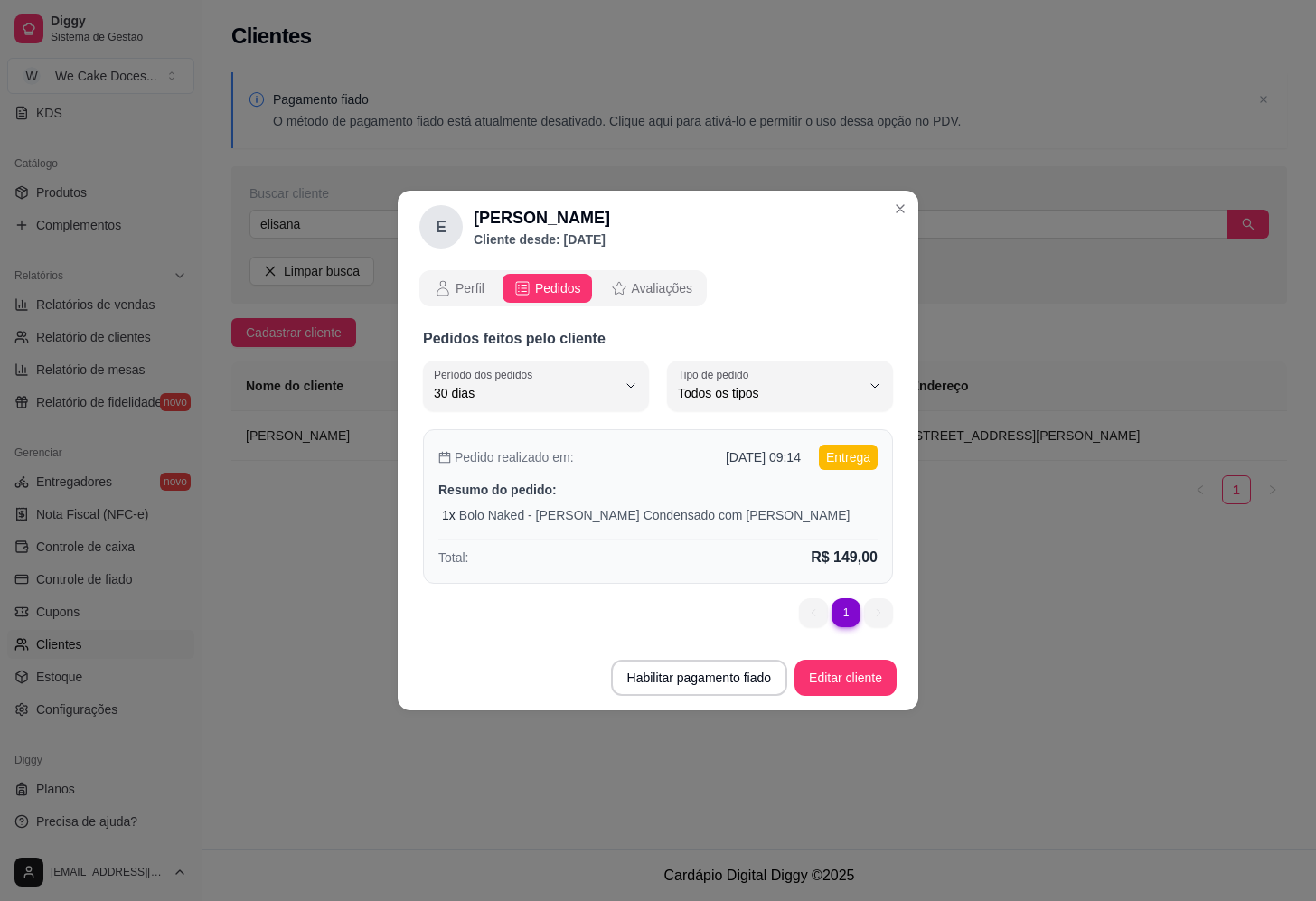
click at [783, 463] on p "[DATE] 09:14" at bounding box center [763, 456] width 75 height 18
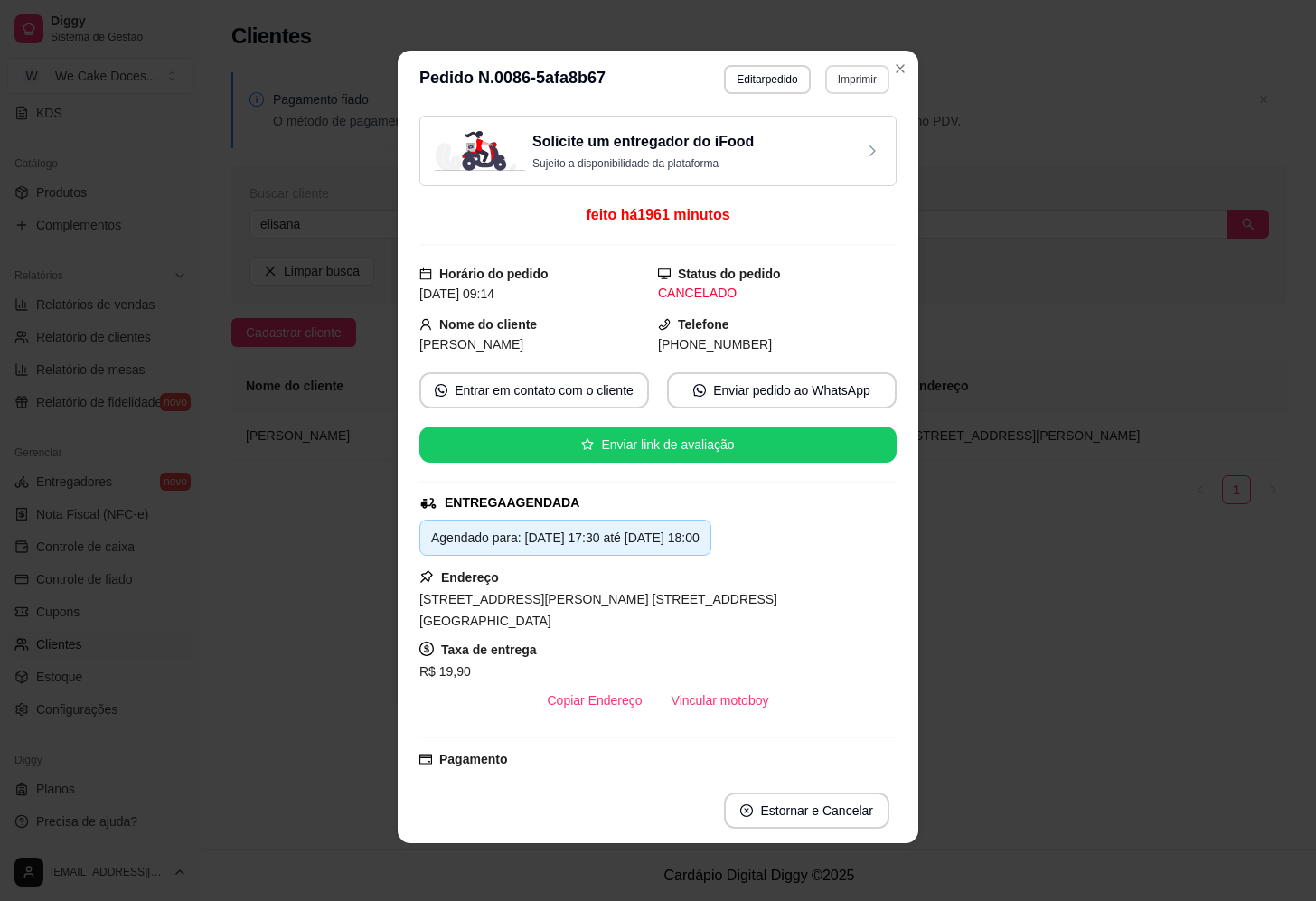
click at [845, 88] on button "Imprimir" at bounding box center [857, 79] width 64 height 29
click at [798, 179] on button "IMPRESSORA" at bounding box center [817, 179] width 126 height 28
click at [800, 141] on div "Solicite um entregador do iFood Sujeito a disponibilidade da plataforma" at bounding box center [658, 150] width 447 height 40
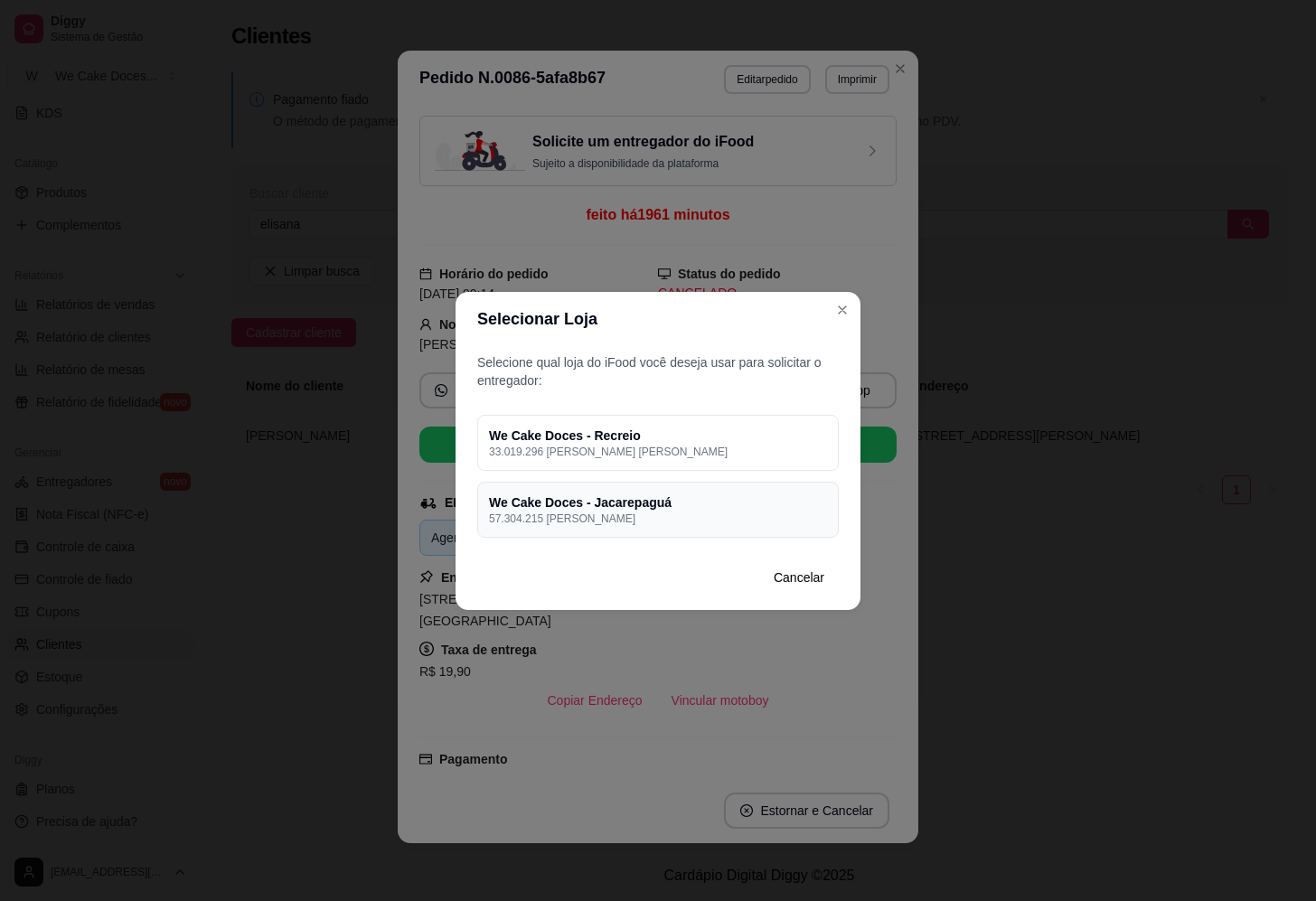
click at [698, 509] on h4 "We Cake Doces - Jacarepaguá" at bounding box center [658, 502] width 338 height 18
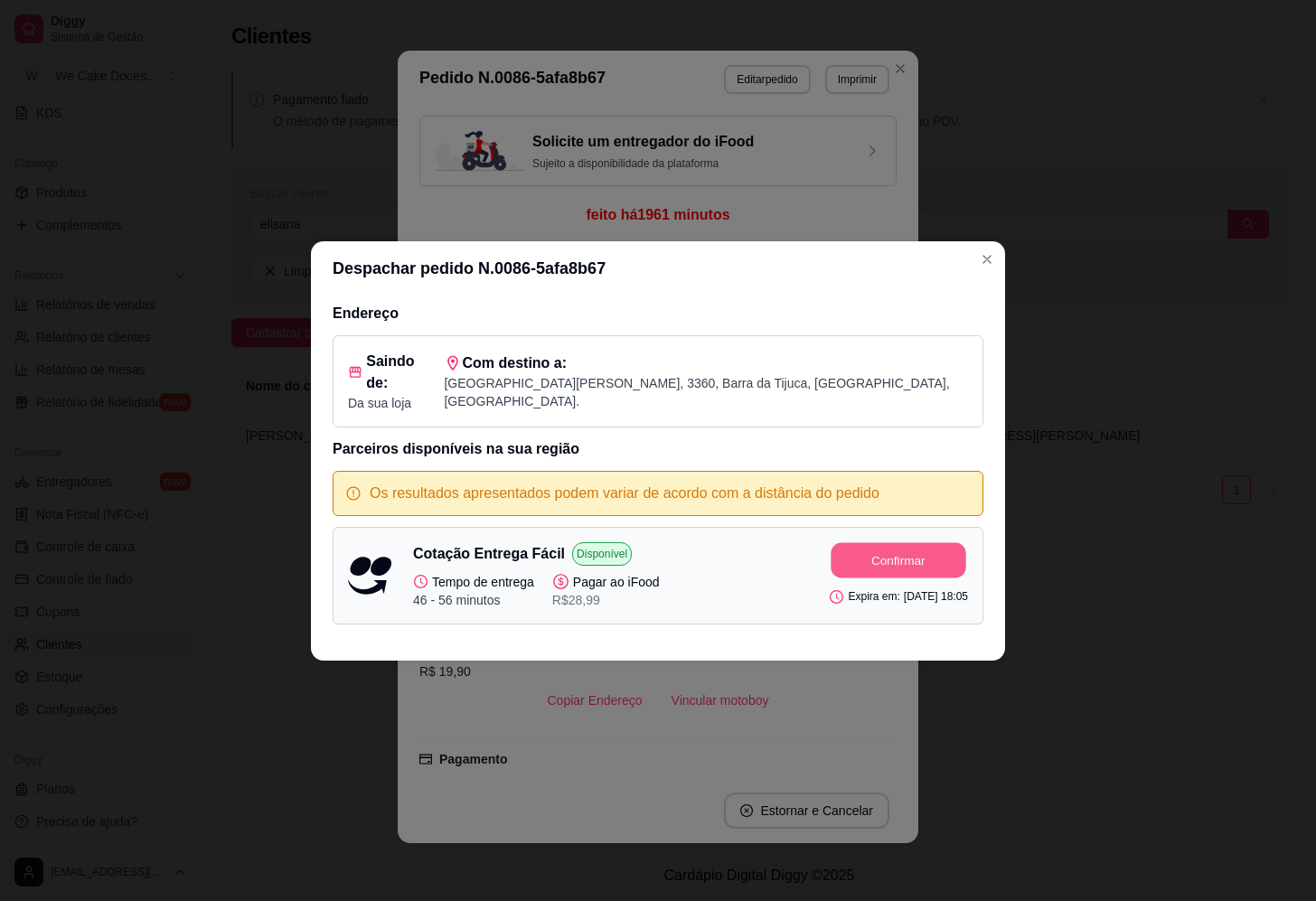
click at [866, 550] on button "Confirmar" at bounding box center [898, 560] width 135 height 36
